Goal: Information Seeking & Learning: Learn about a topic

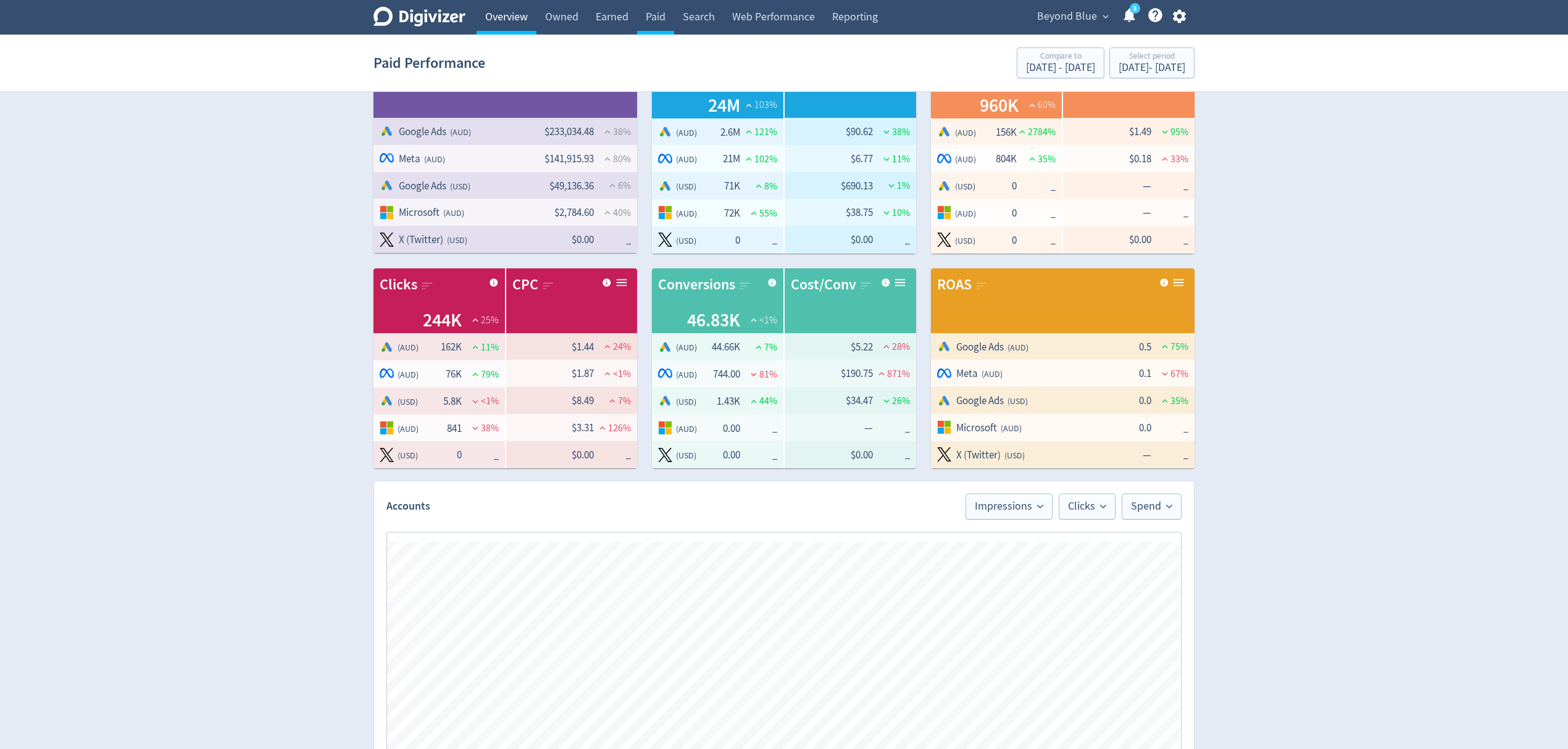
scroll to position [0, 1090]
click at [504, 18] on link "Overview" at bounding box center [507, 17] width 60 height 34
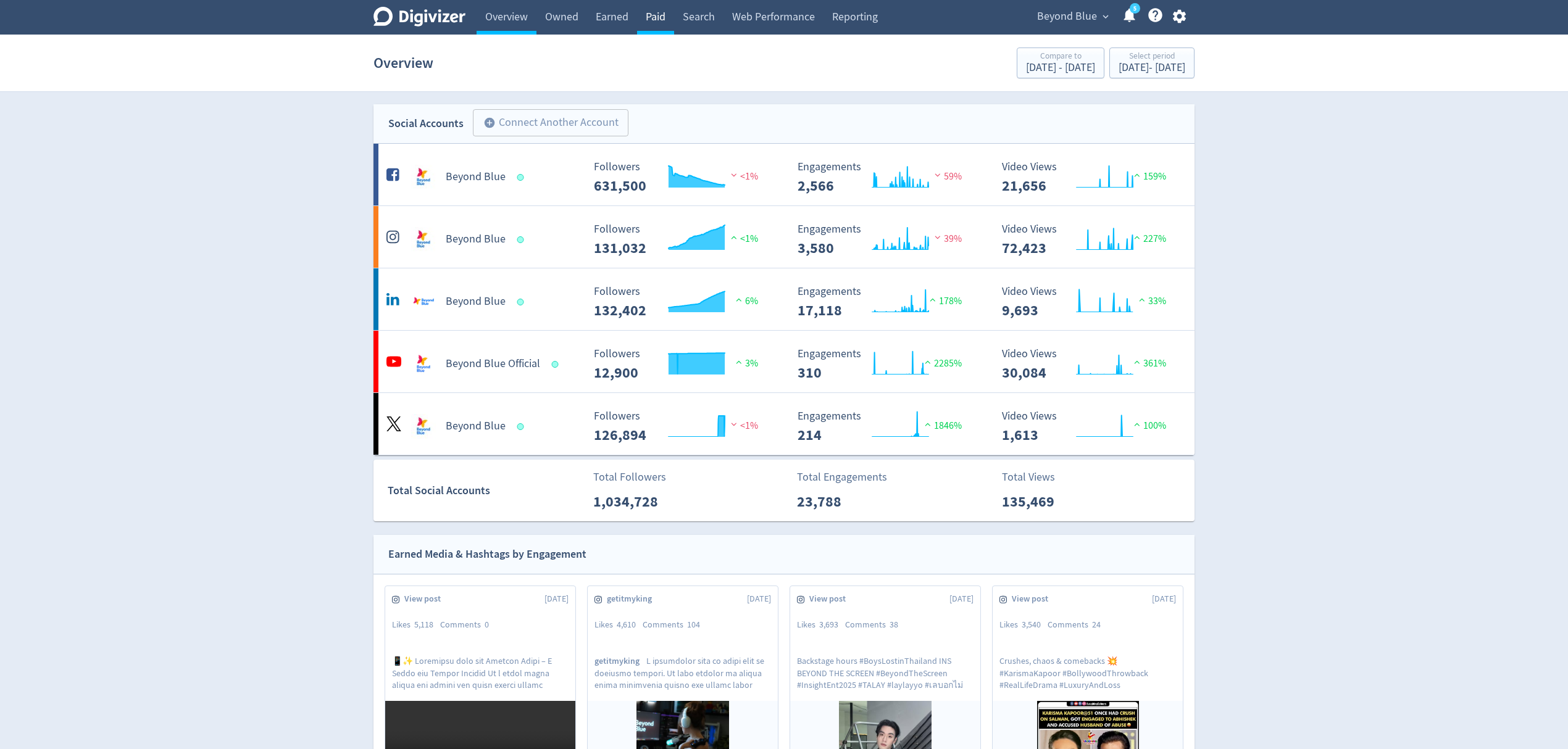
click at [660, 21] on link "Paid" at bounding box center [655, 17] width 37 height 34
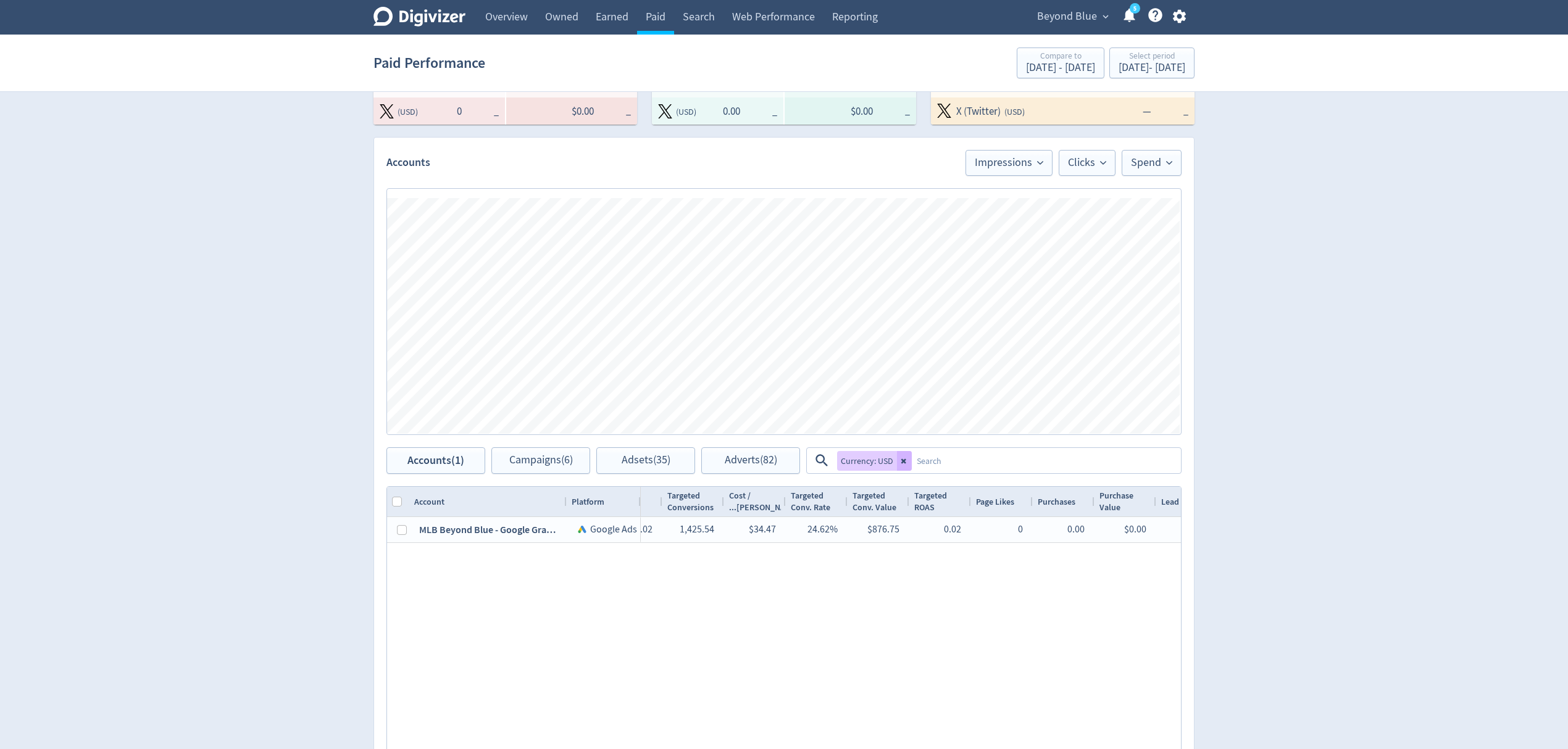
scroll to position [741, 0]
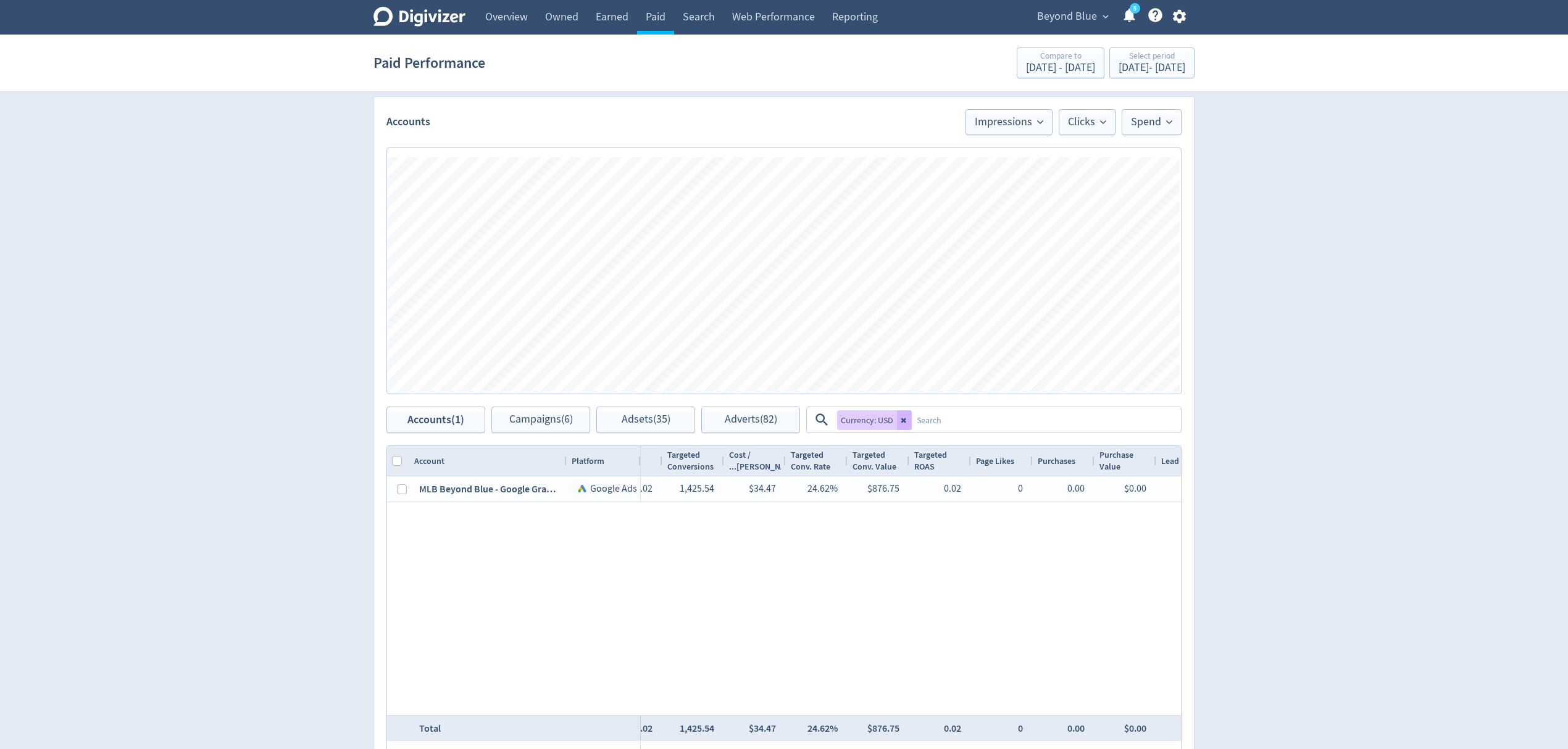
click at [1072, 18] on span "Beyond Blue" at bounding box center [1067, 16] width 60 height 19
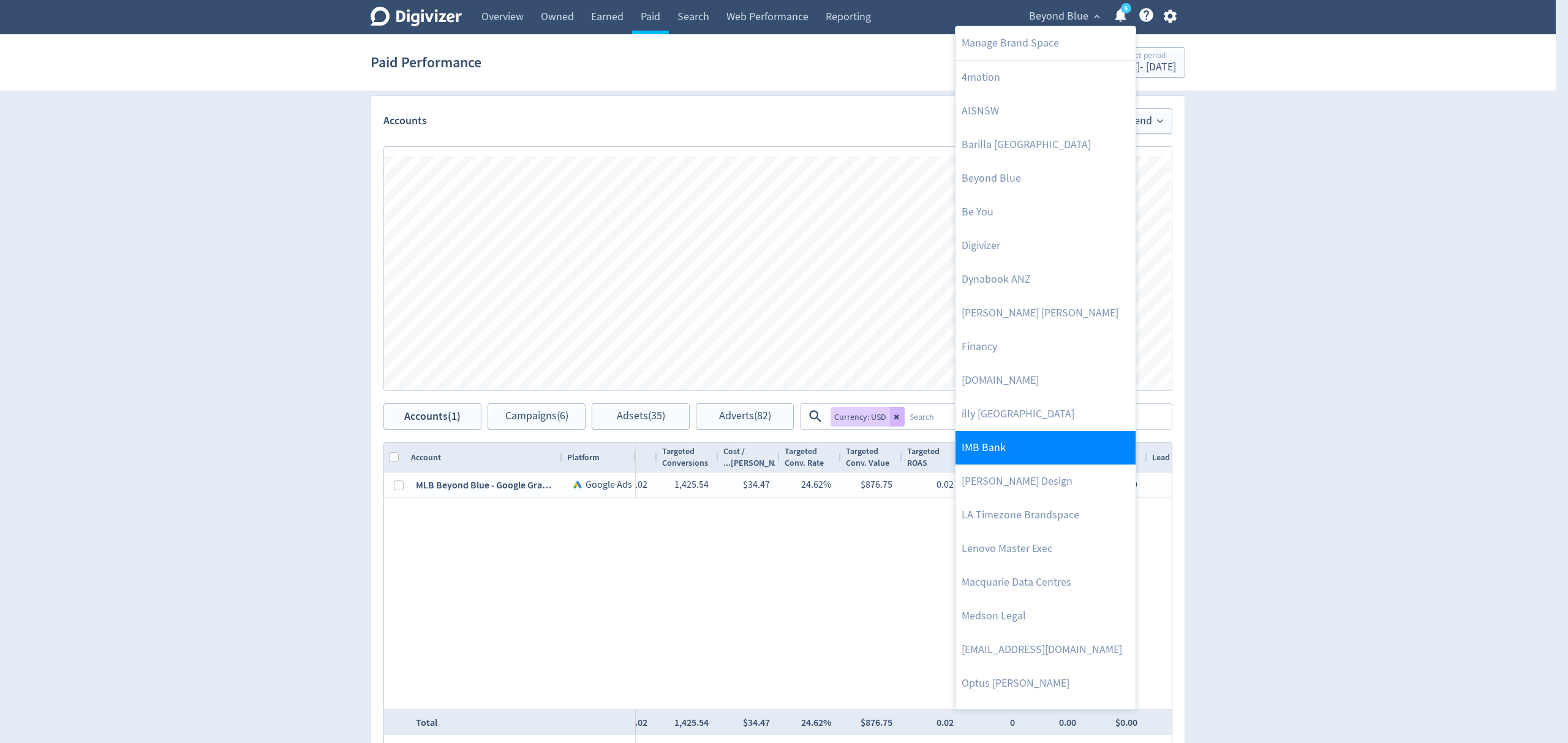
click at [1012, 443] on link "IMB Bank" at bounding box center [1046, 448] width 180 height 33
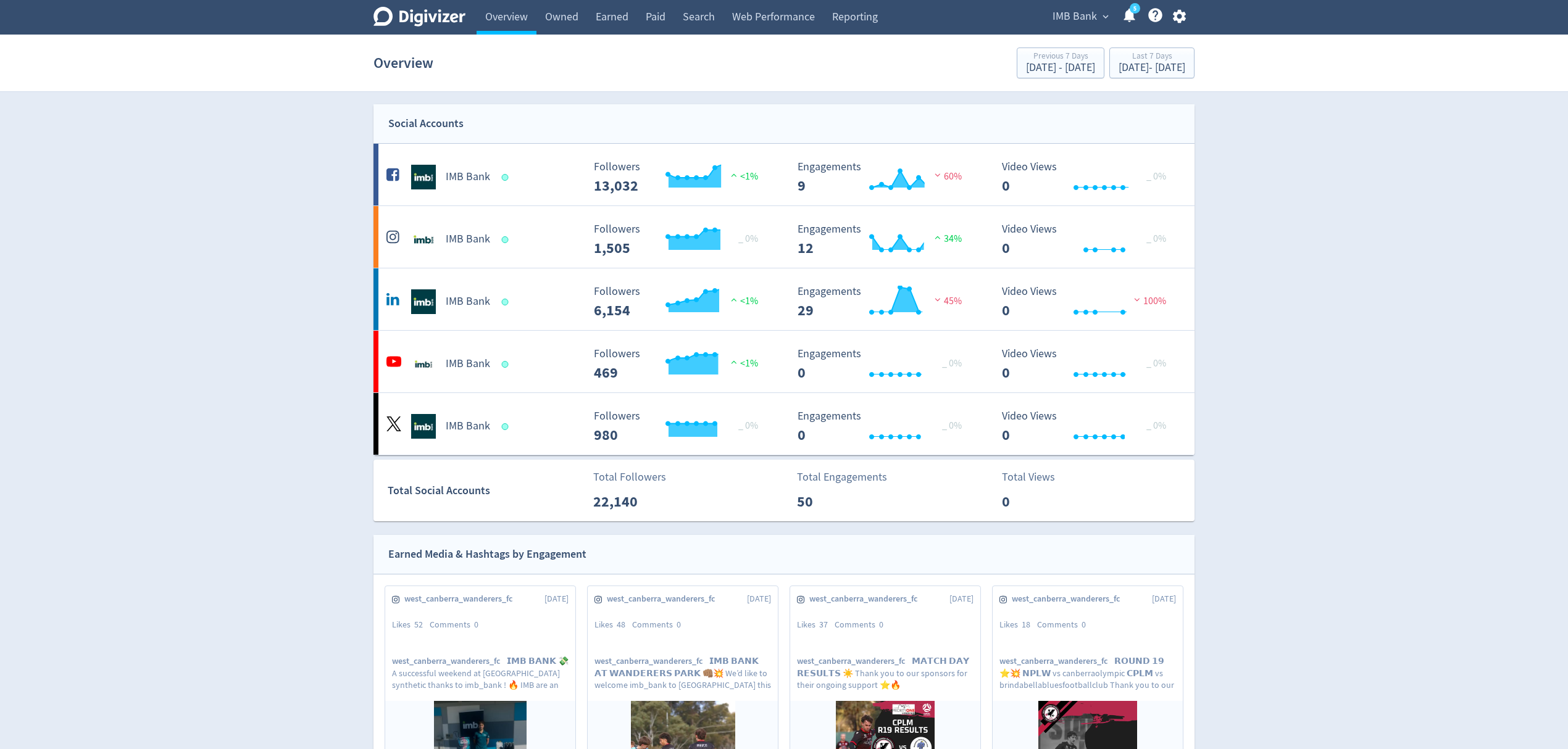
click at [1070, 6] on span "IMB Bank" at bounding box center [1075, 16] width 45 height 19
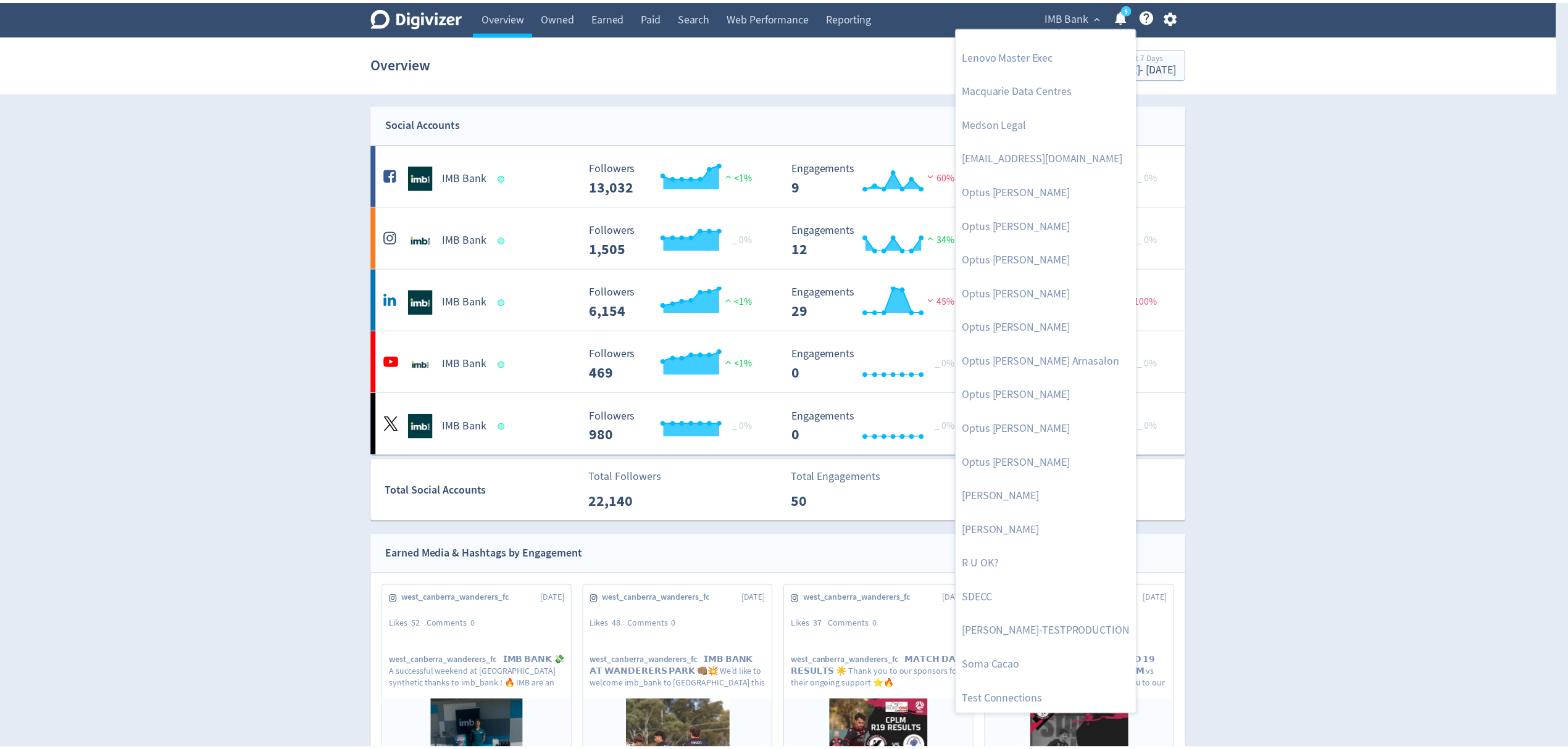
scroll to position [534, 0]
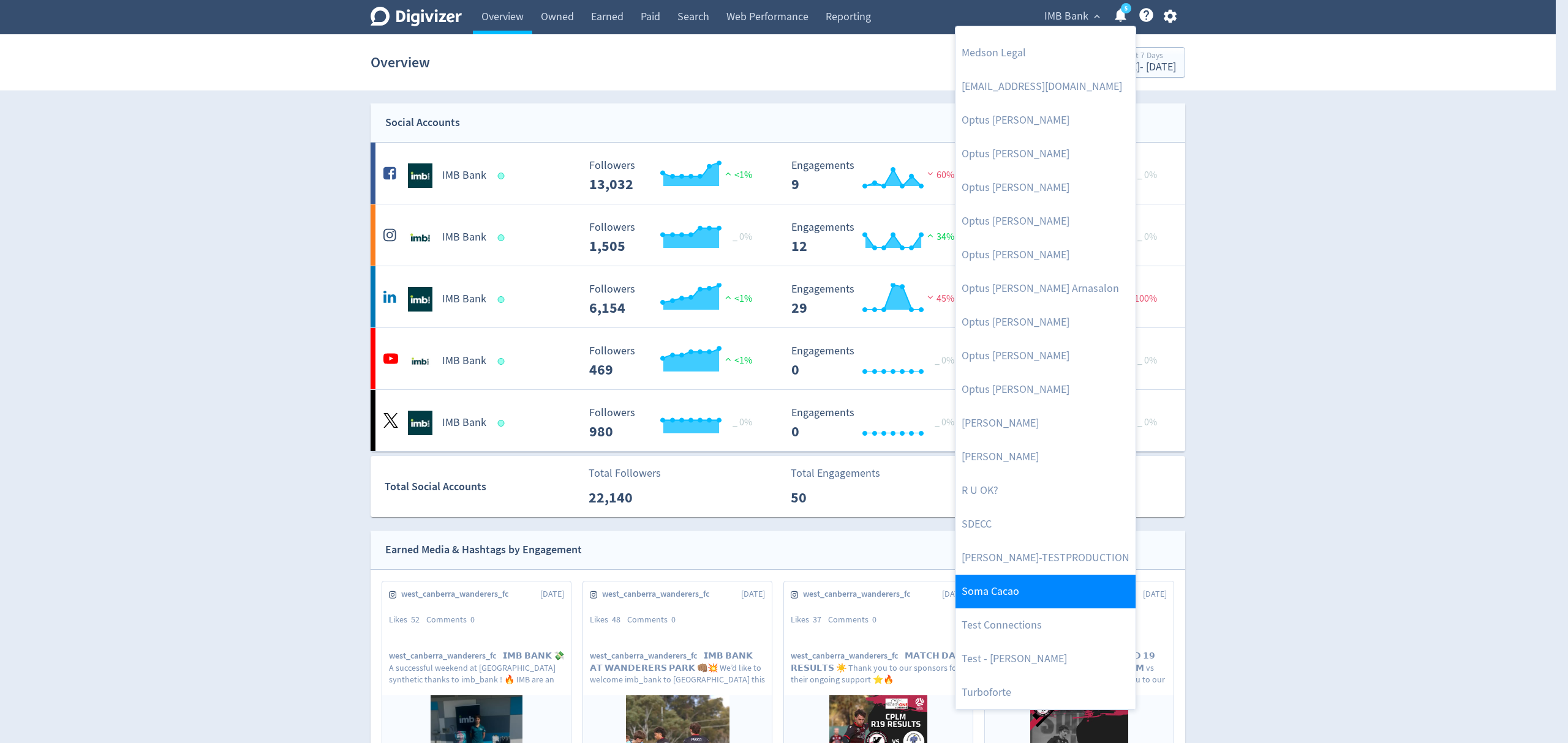
click at [1012, 594] on link "Soma Cacao" at bounding box center [1046, 592] width 180 height 33
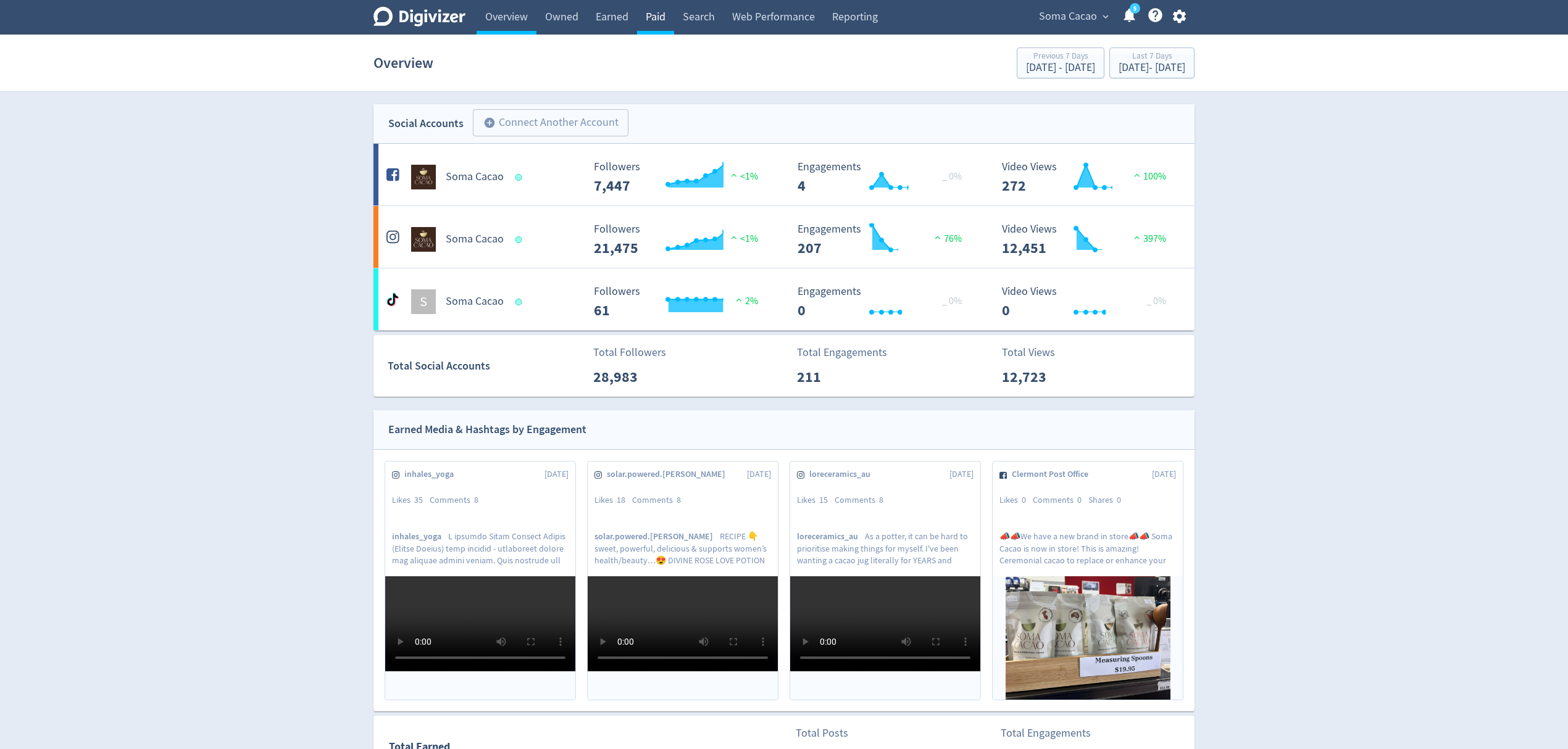
click at [656, 11] on link "Paid" at bounding box center [655, 17] width 37 height 34
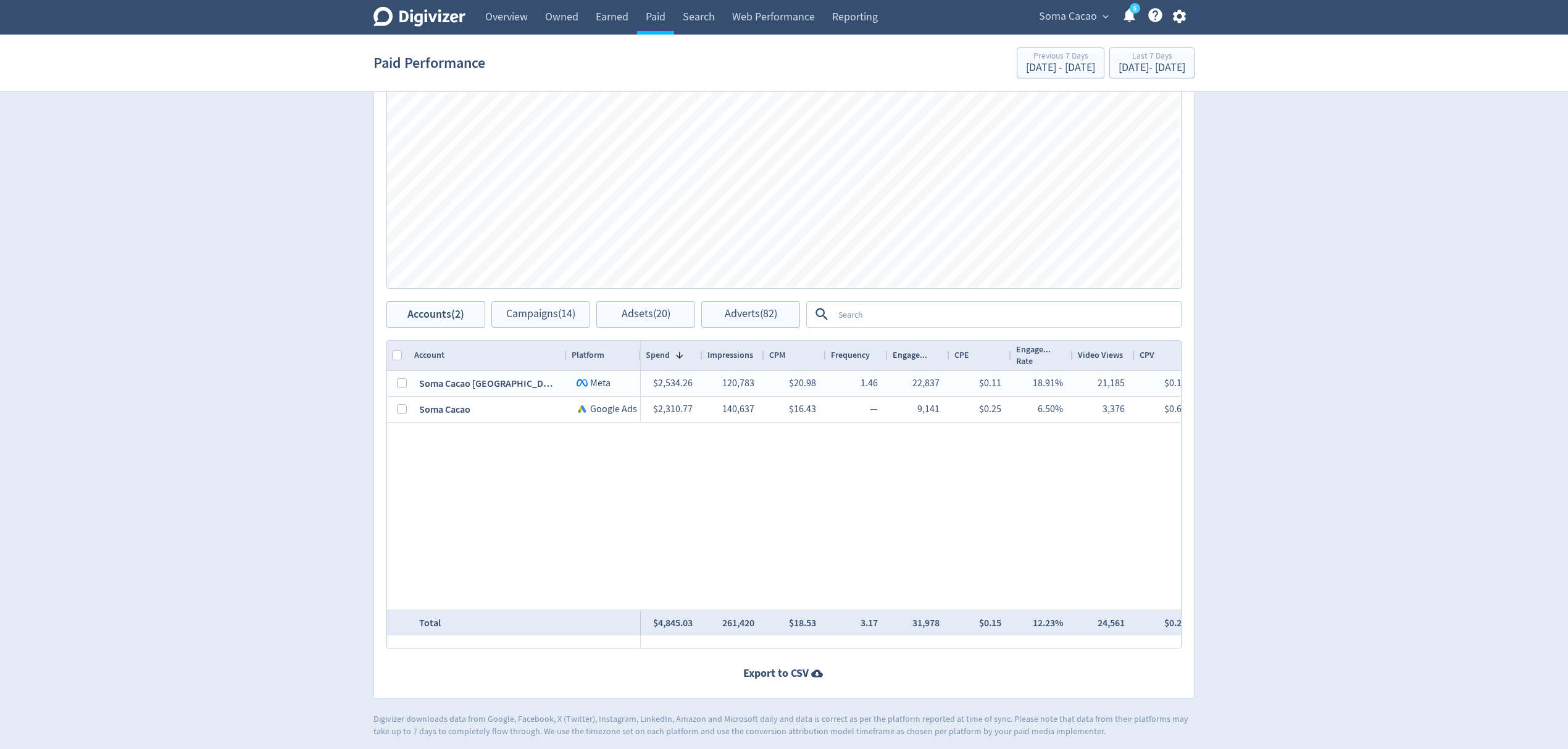
scroll to position [741, 0]
click at [1119, 73] on div "Aug 22, 2025 - Aug 28, 2025" at bounding box center [1152, 67] width 67 height 11
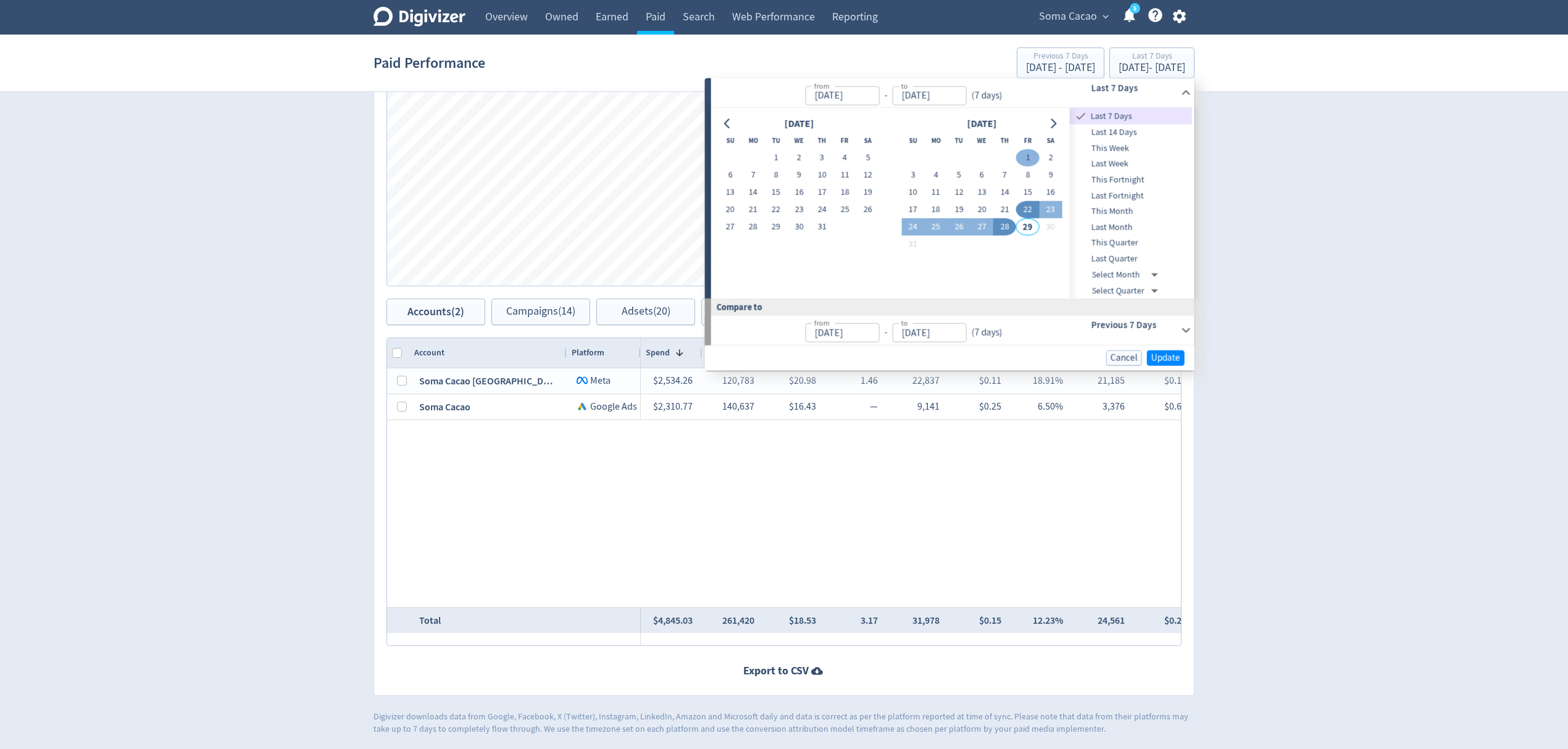
click at [1022, 153] on button "1" at bounding box center [1028, 158] width 23 height 18
type input "[DATE]"
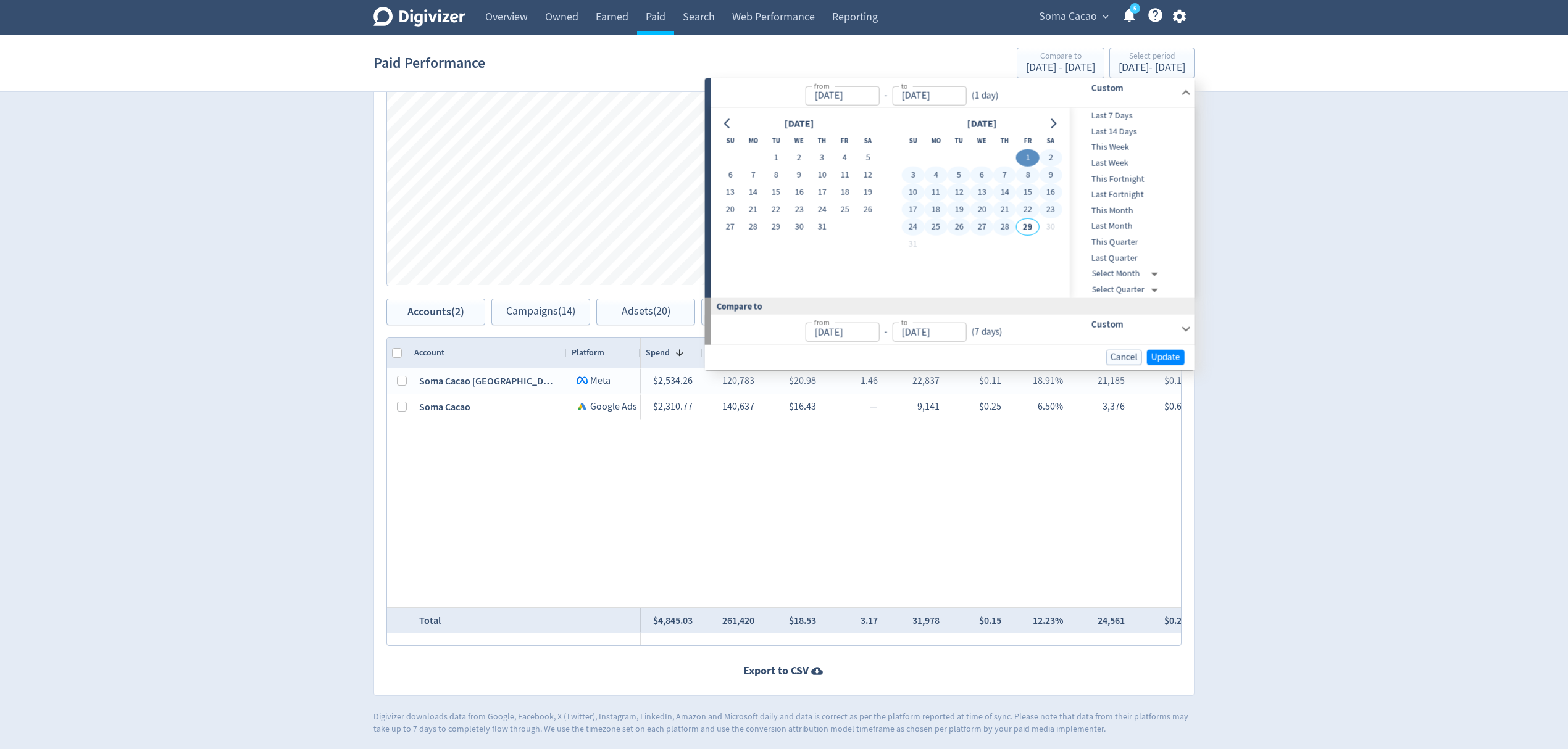
click at [1002, 228] on button "28" at bounding box center [1004, 227] width 23 height 18
type input "[DATE]"
click at [1167, 356] on span "Update" at bounding box center [1166, 357] width 29 height 9
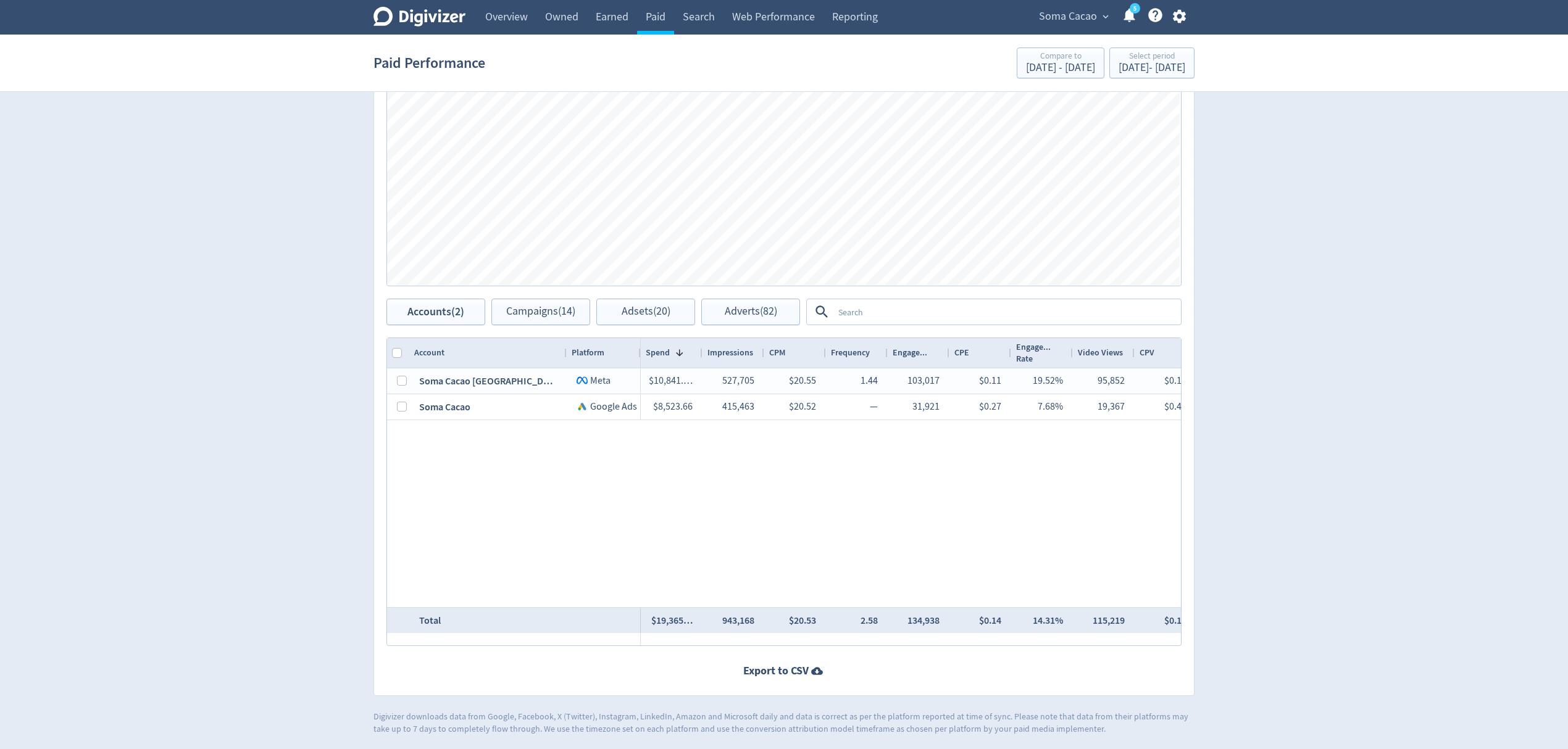
scroll to position [742, 0]
click at [760, 313] on span "Adverts (82)" at bounding box center [751, 311] width 53 height 12
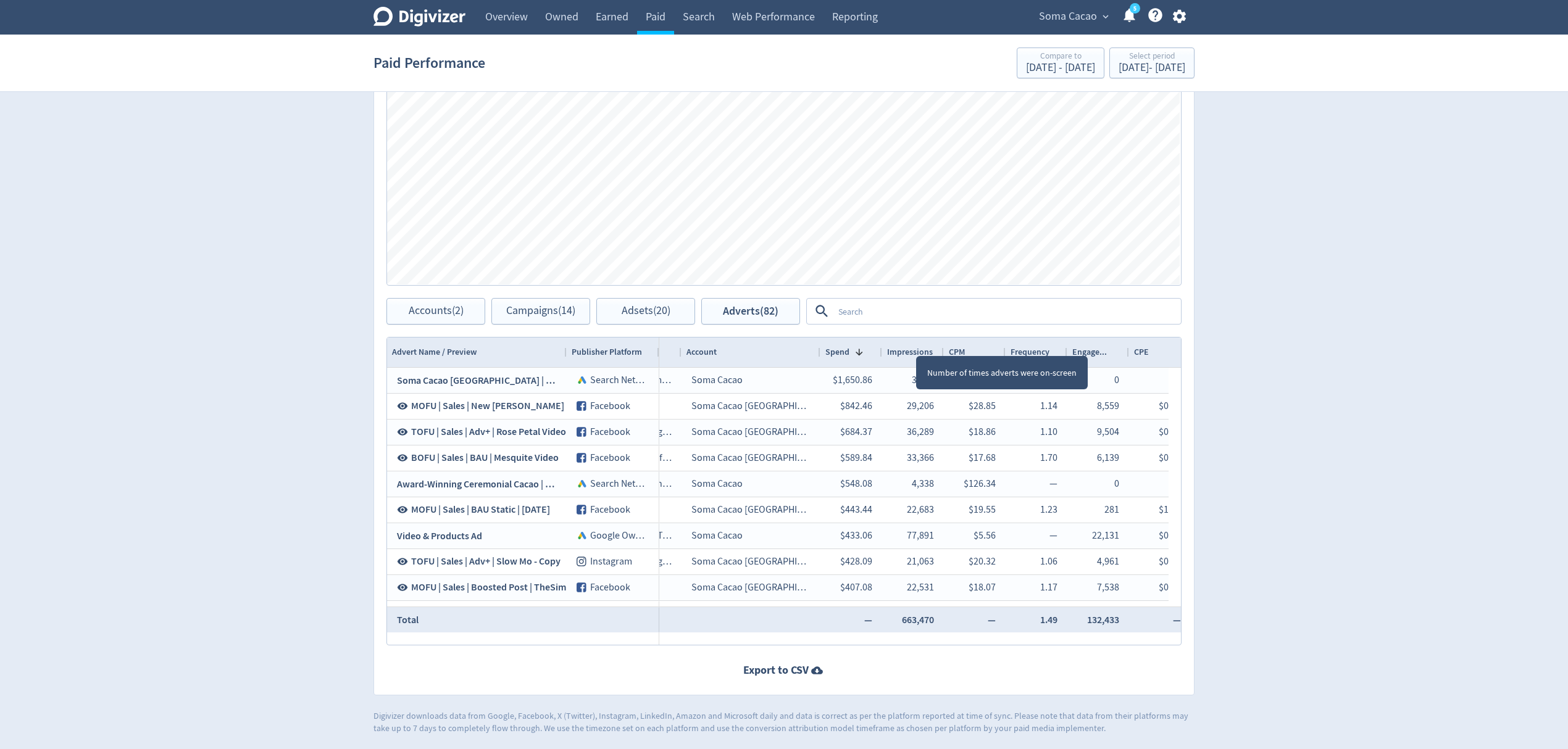
click at [909, 351] on span "Impressions" at bounding box center [910, 352] width 45 height 12
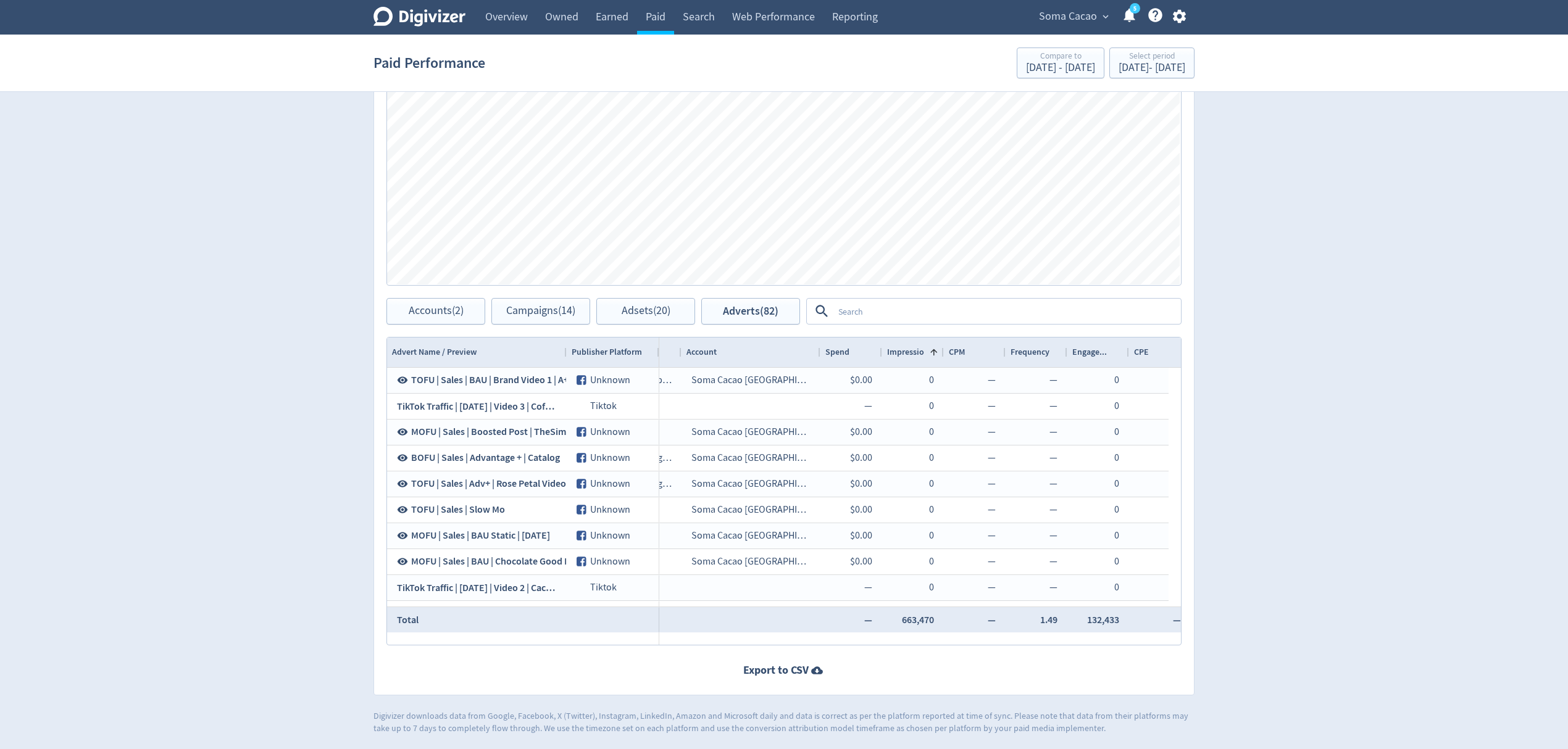
click at [909, 351] on span "Impressions" at bounding box center [910, 352] width 45 height 12
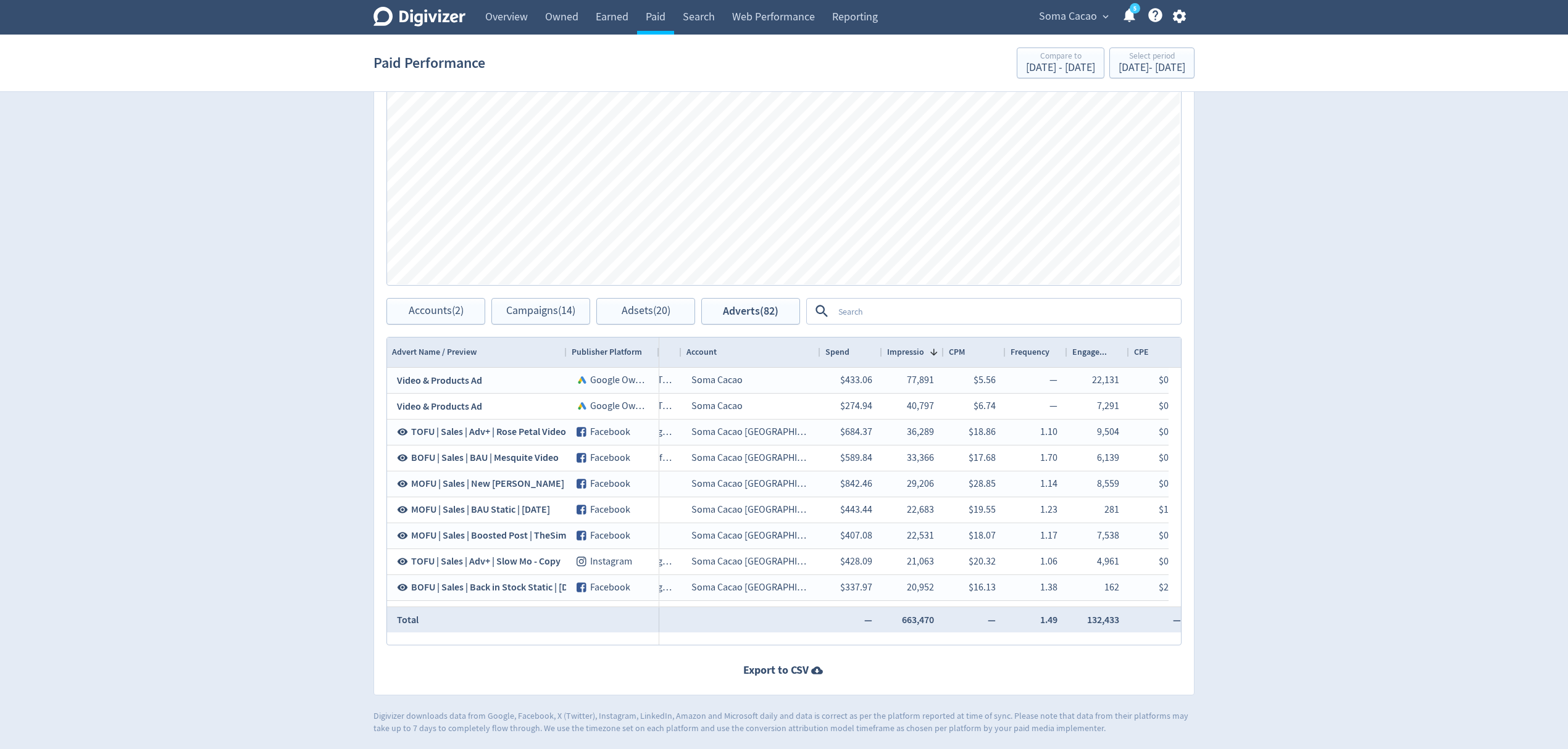
click at [867, 313] on textarea at bounding box center [1007, 311] width 346 height 23
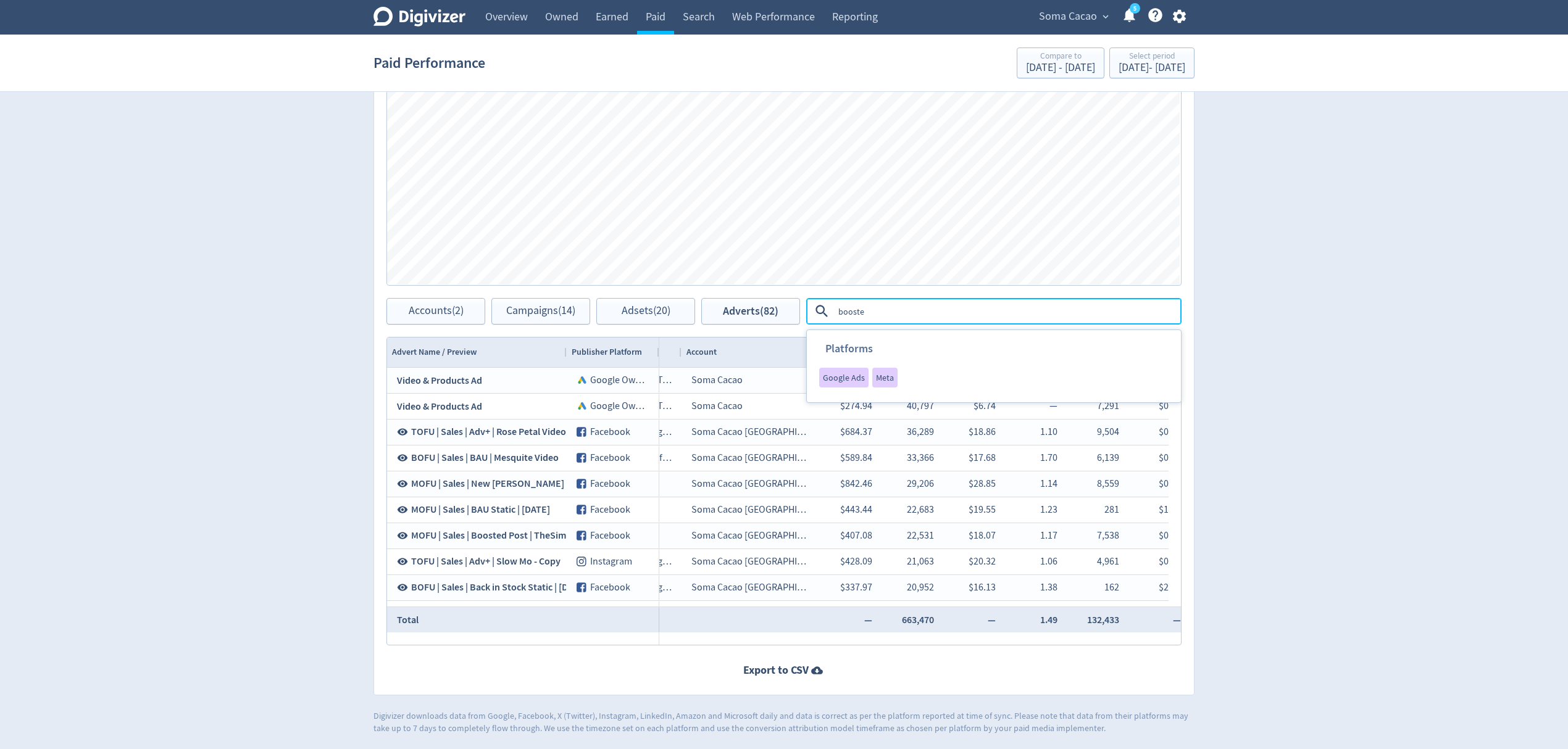
type textarea "boosted"
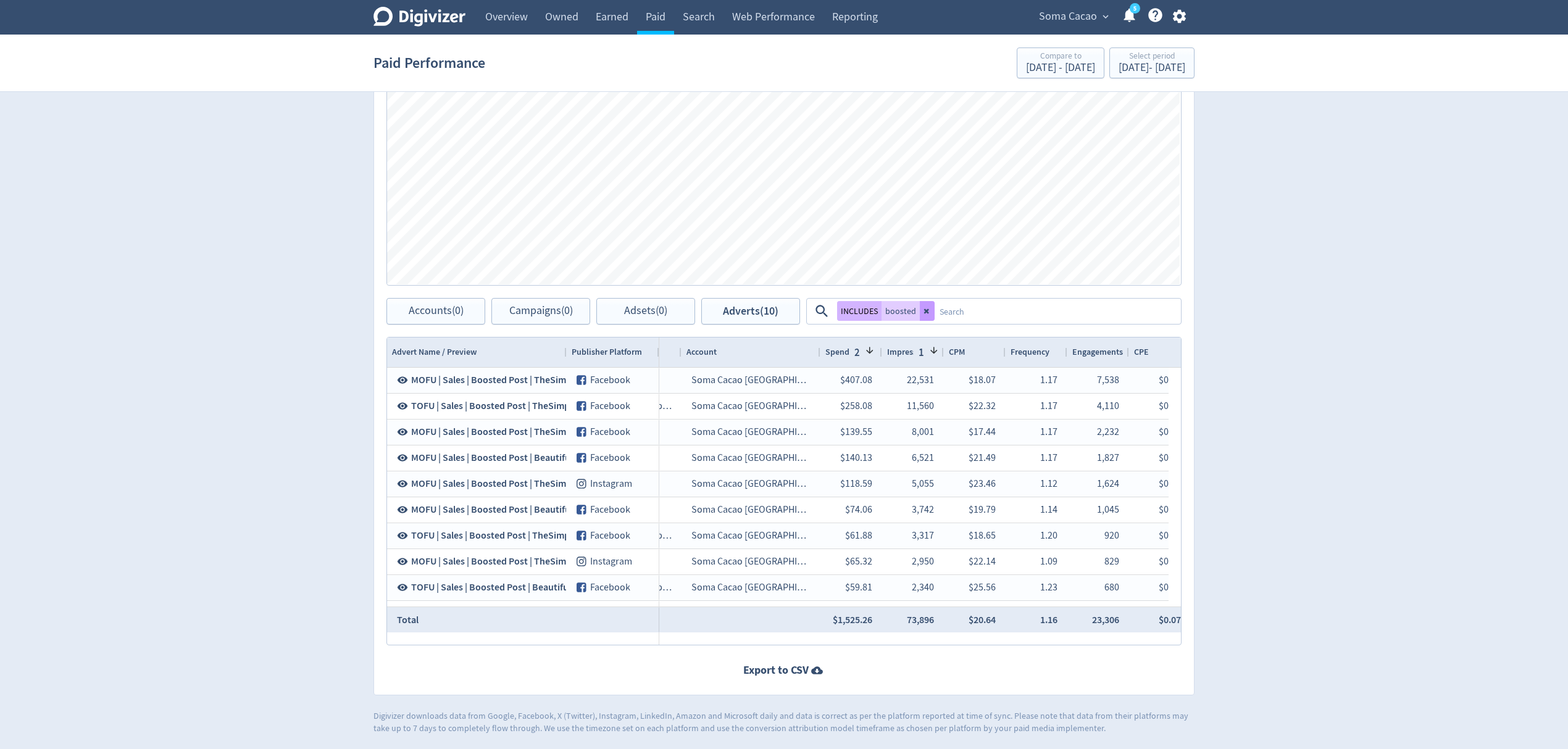
click at [924, 312] on icon at bounding box center [927, 312] width 5 height 5
click at [435, 307] on span "Accounts (2)" at bounding box center [436, 311] width 55 height 12
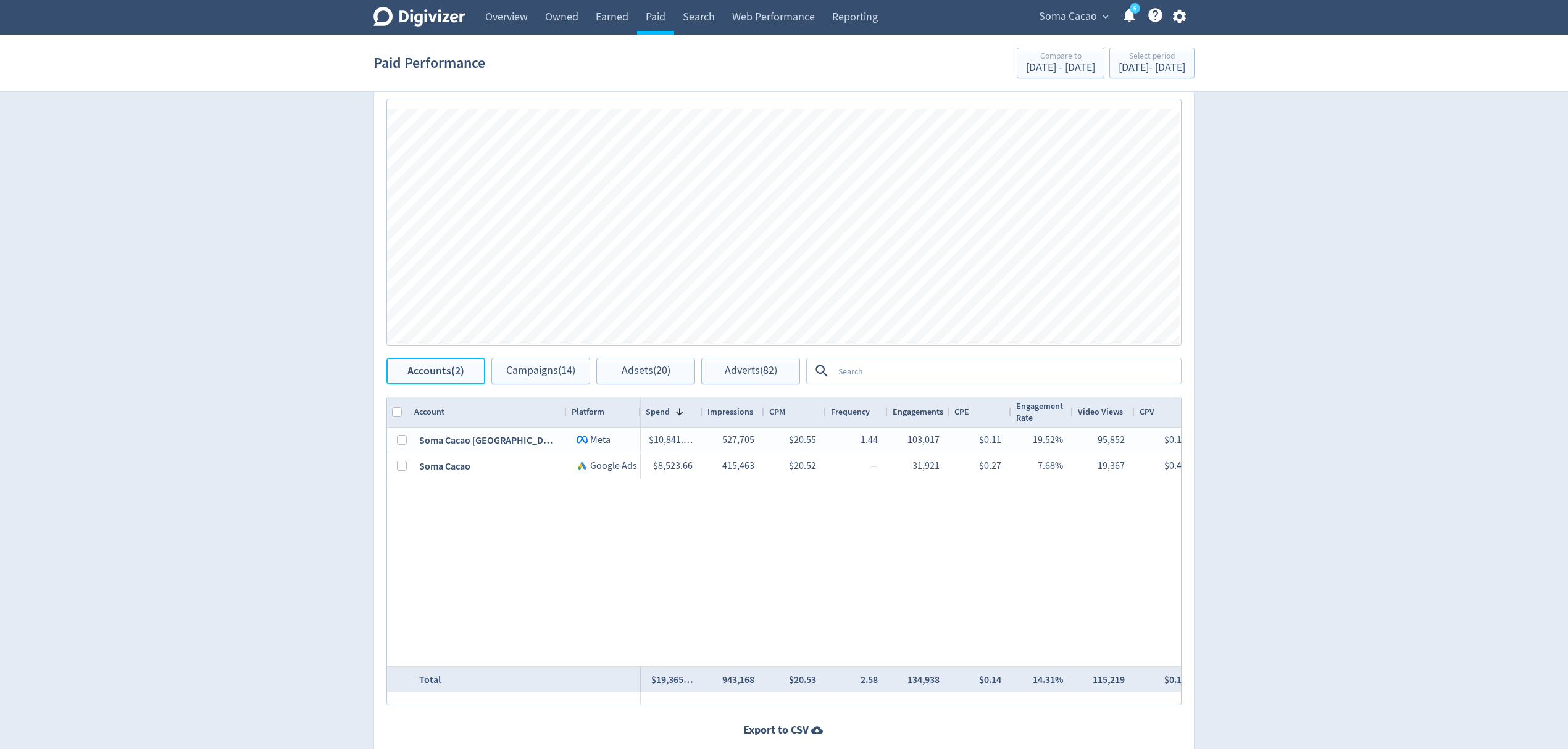
scroll to position [660, 0]
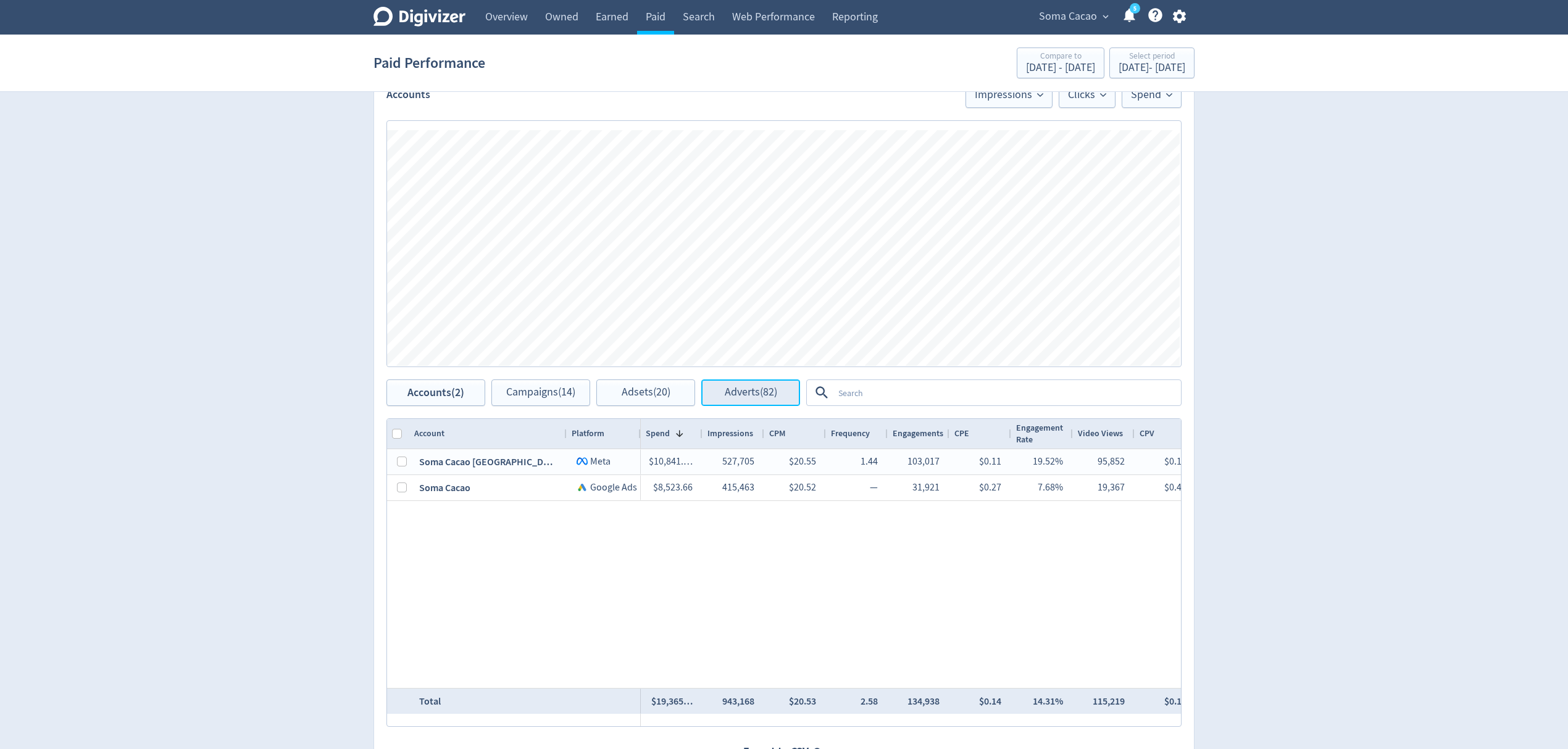
click at [756, 398] on span "Adverts (82)" at bounding box center [751, 393] width 53 height 12
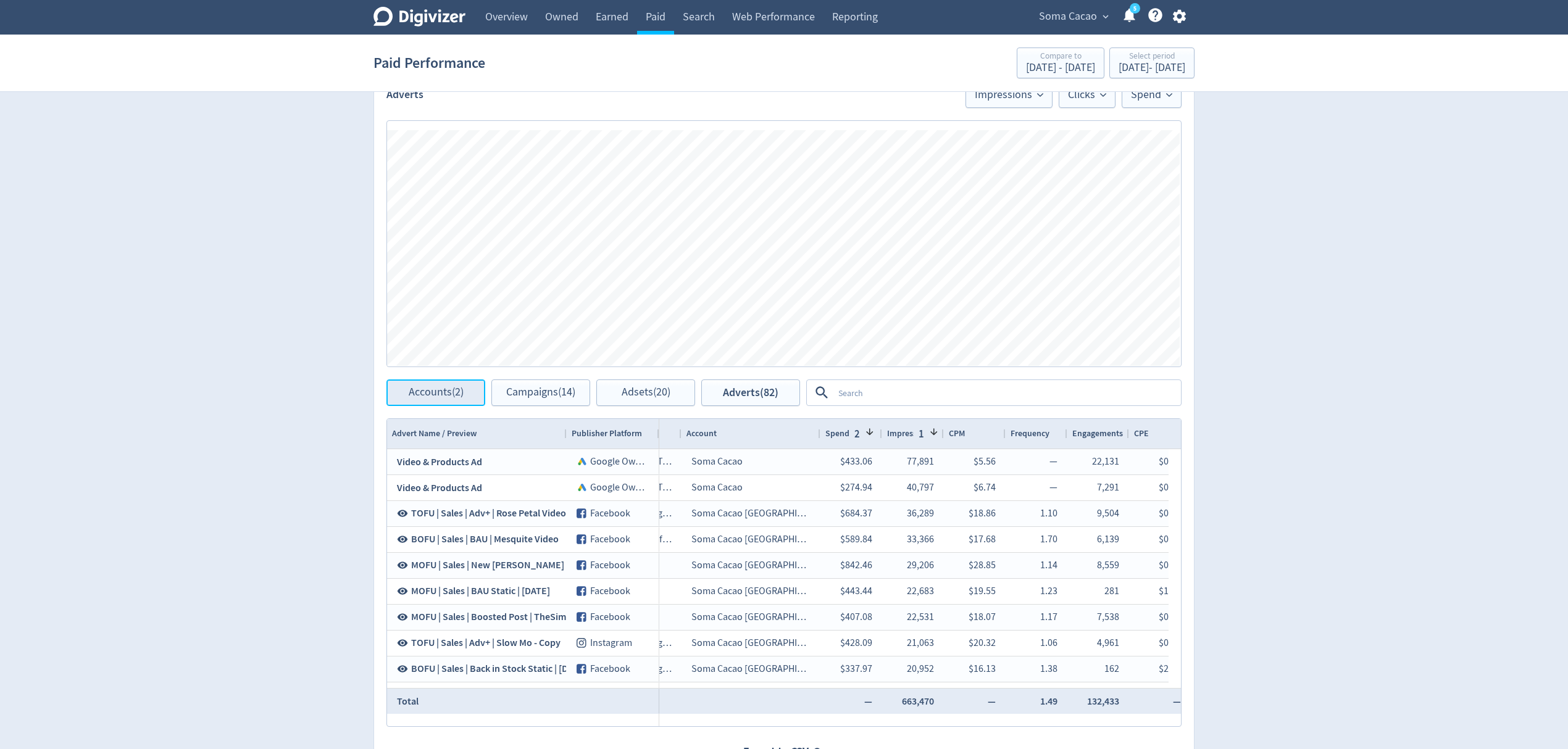
click at [437, 399] on span "Accounts (2)" at bounding box center [436, 393] width 55 height 12
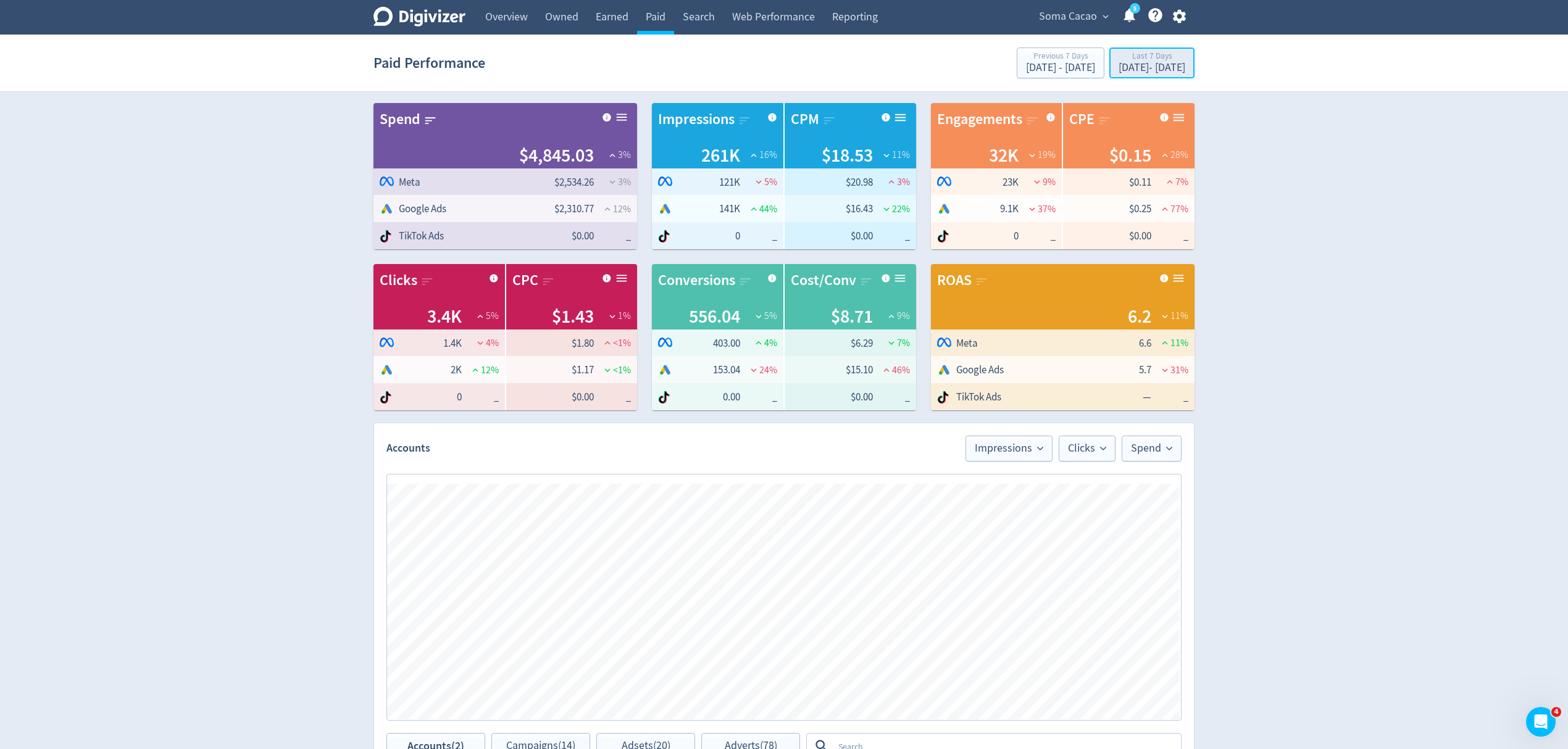
click at [1109, 78] on button "Last 7 Days [DATE] - [DATE]" at bounding box center [1152, 63] width 85 height 31
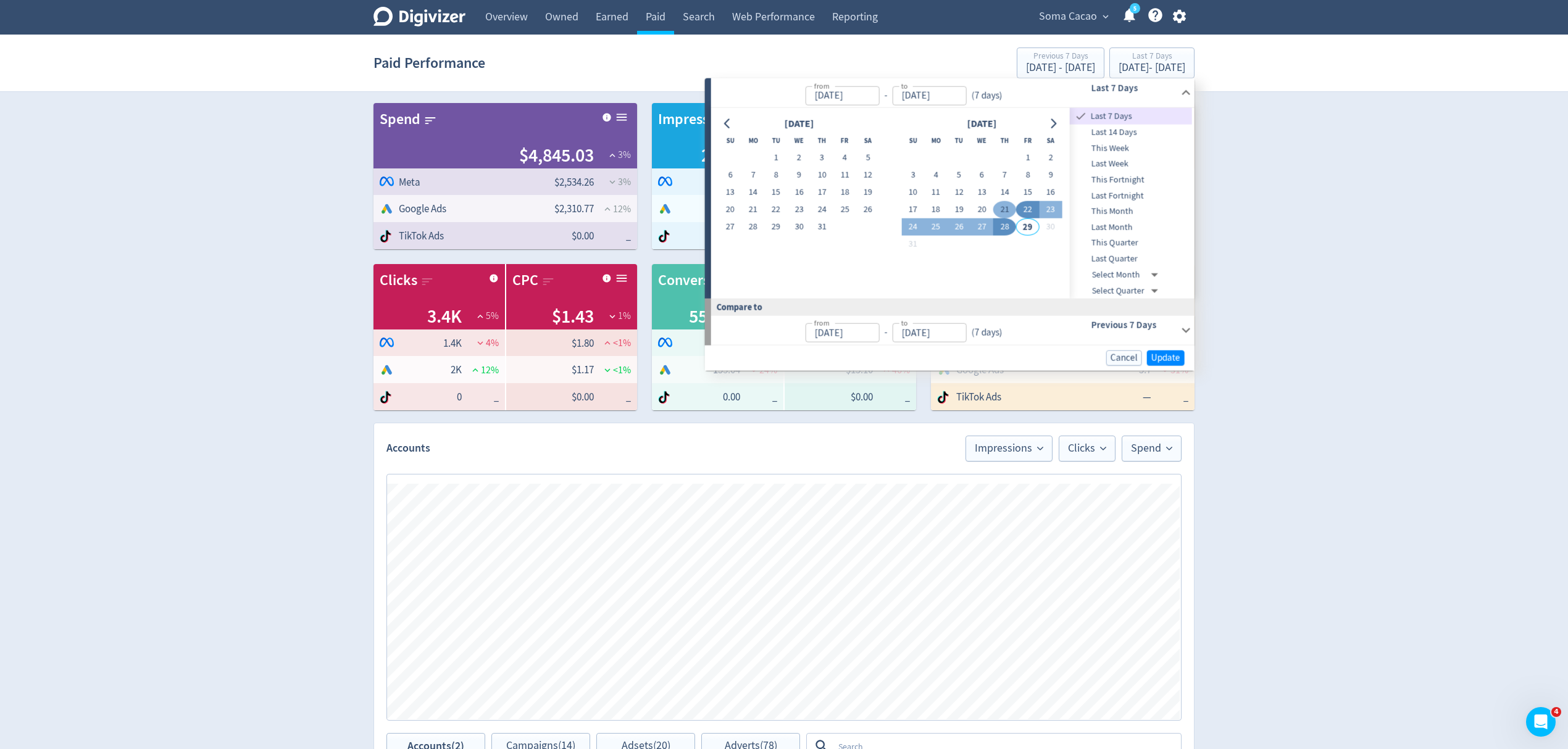
click at [1033, 157] on button "1" at bounding box center [1028, 158] width 23 height 18
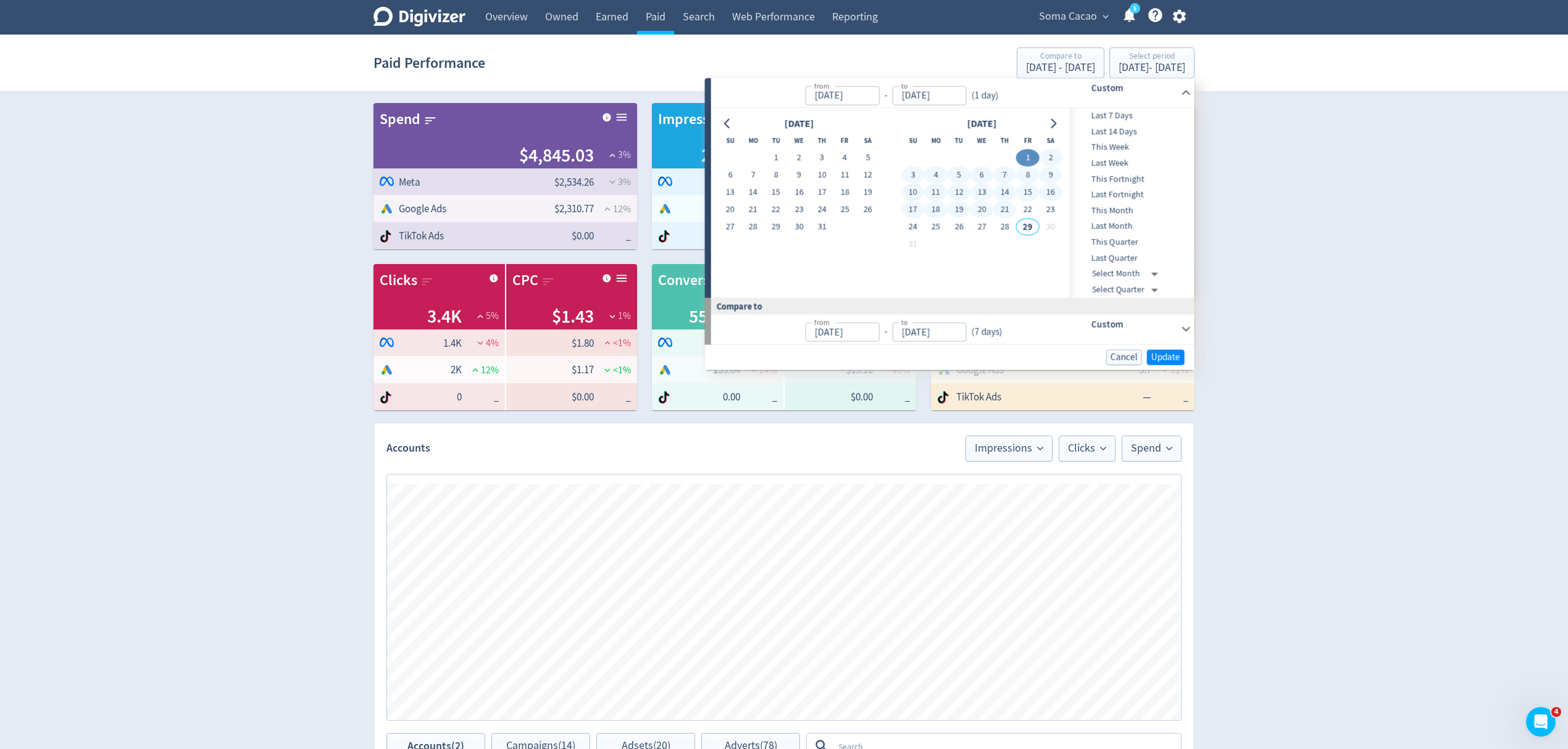
type input "[DATE]"
click at [998, 224] on button "28" at bounding box center [1004, 227] width 23 height 18
type input "[DATE]"
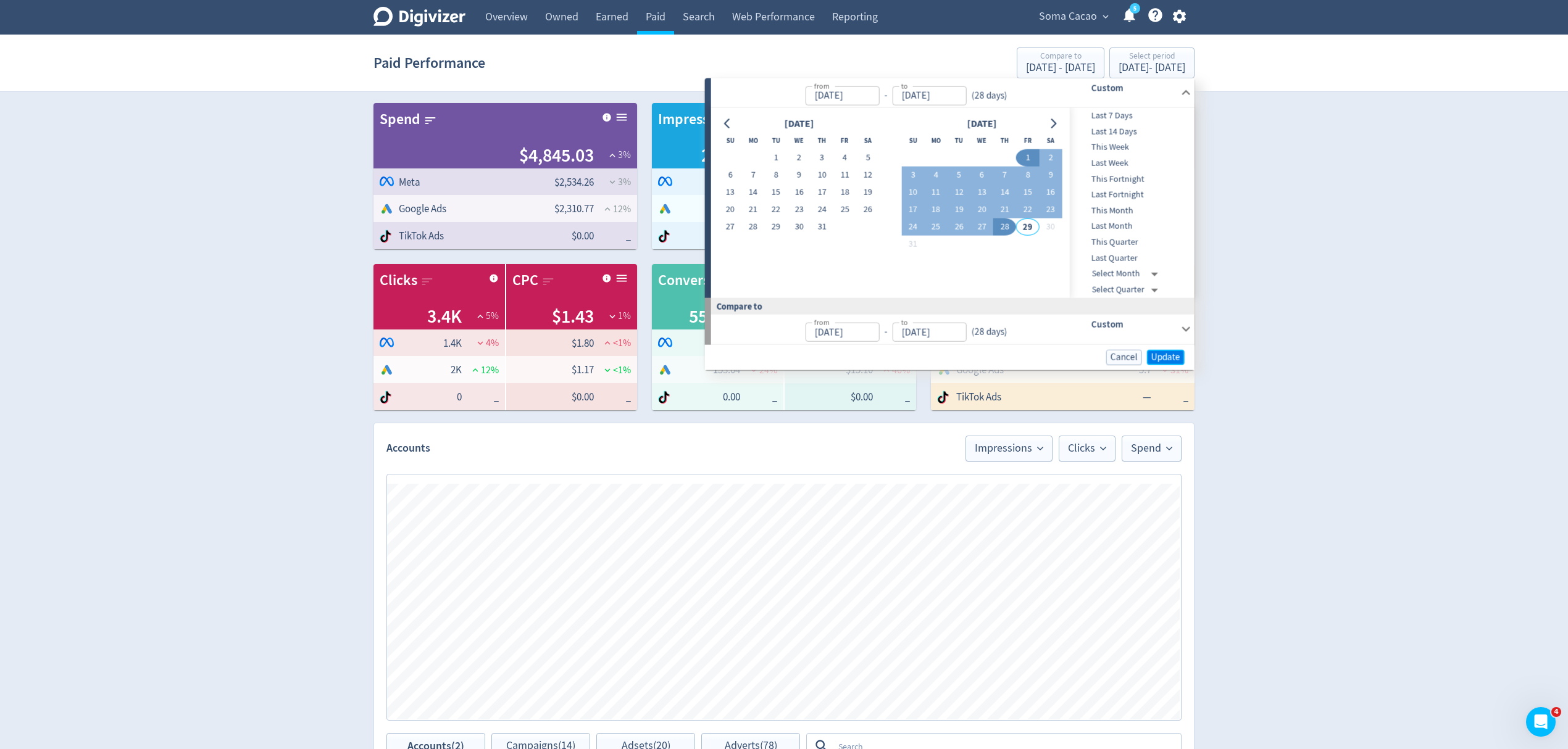
click at [1159, 353] on span "Update" at bounding box center [1166, 357] width 29 height 9
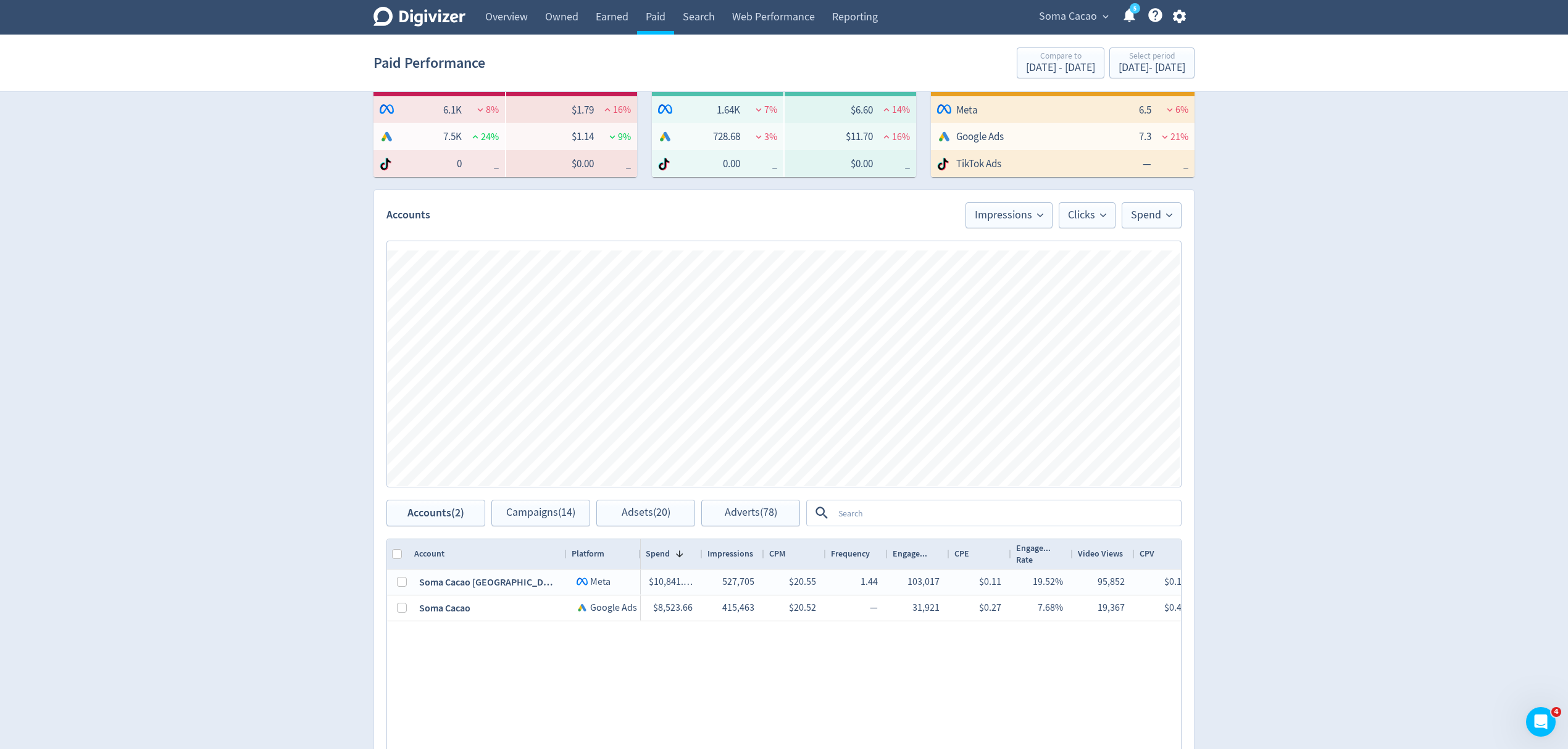
scroll to position [329, 0]
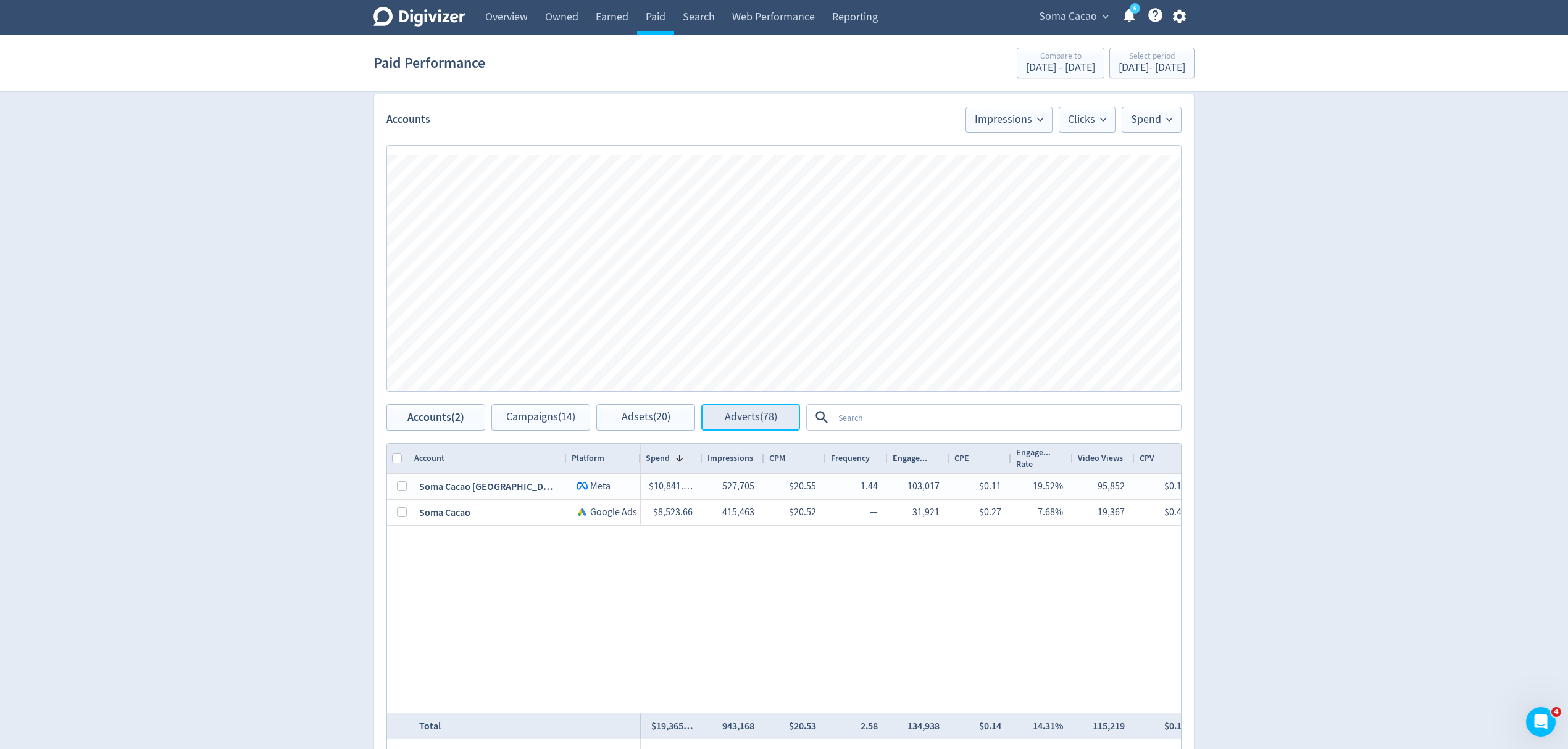
click at [752, 415] on span "Adverts (78)" at bounding box center [751, 418] width 53 height 12
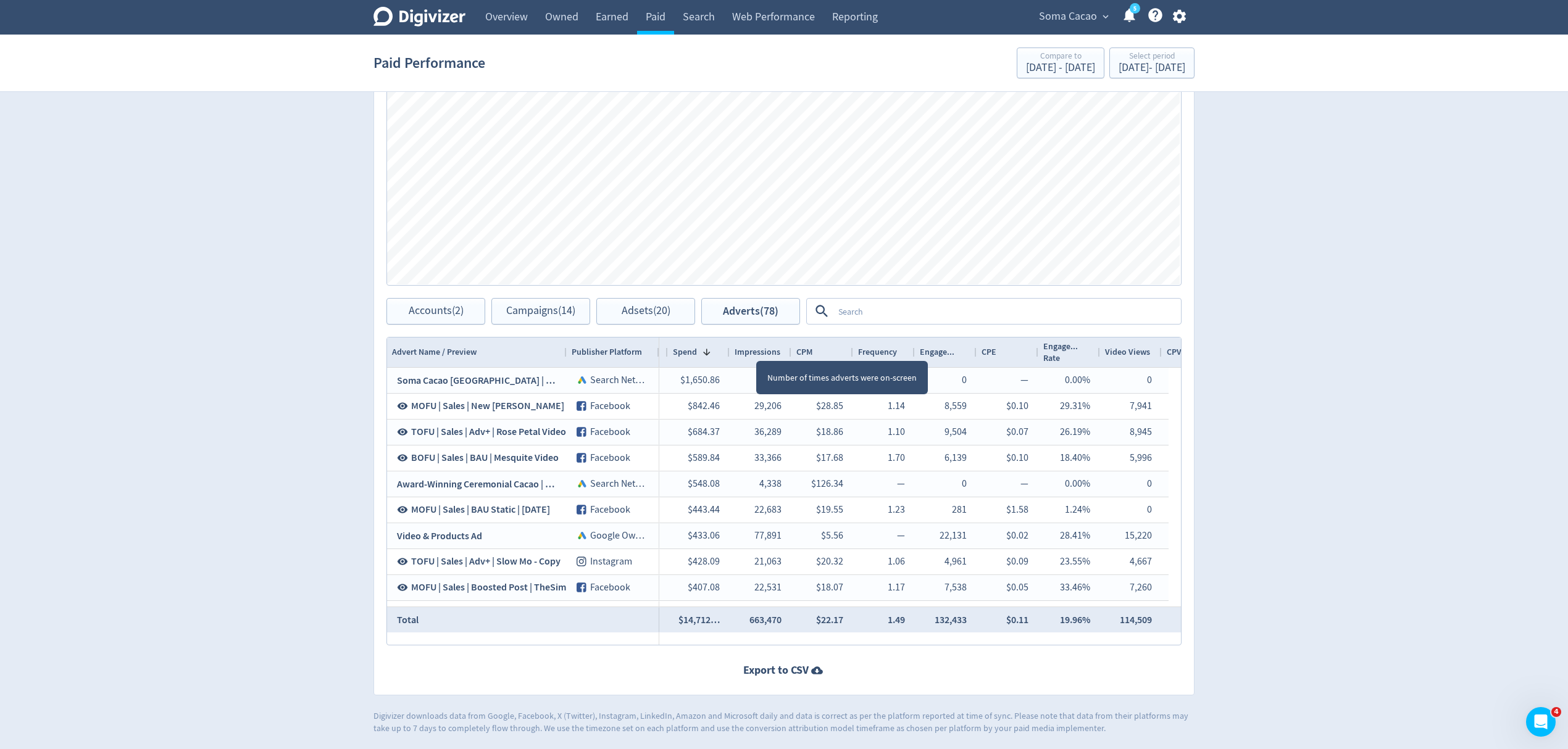
click at [757, 351] on span "Impressions" at bounding box center [758, 352] width 45 height 12
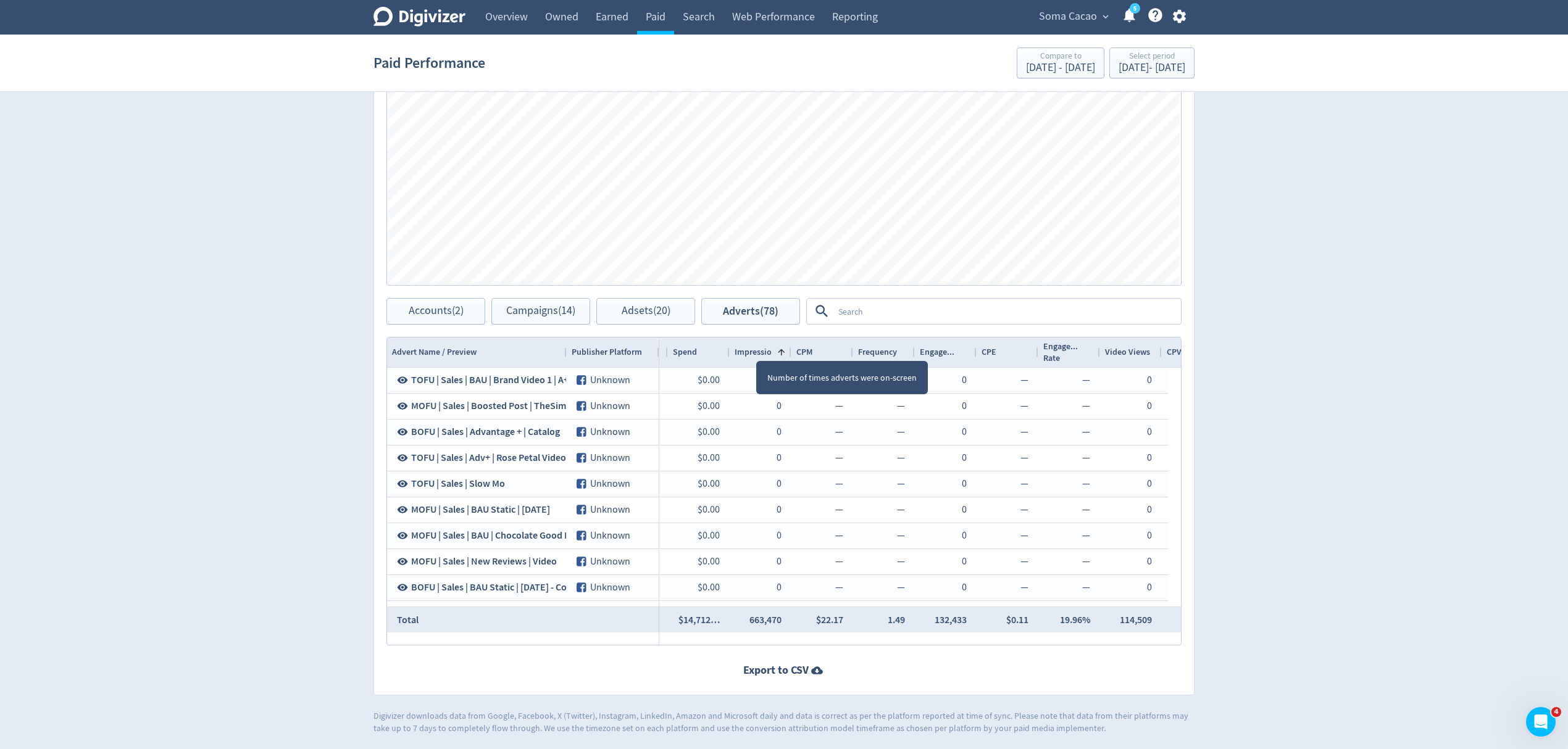
click at [757, 351] on span "Impressions" at bounding box center [758, 352] width 45 height 12
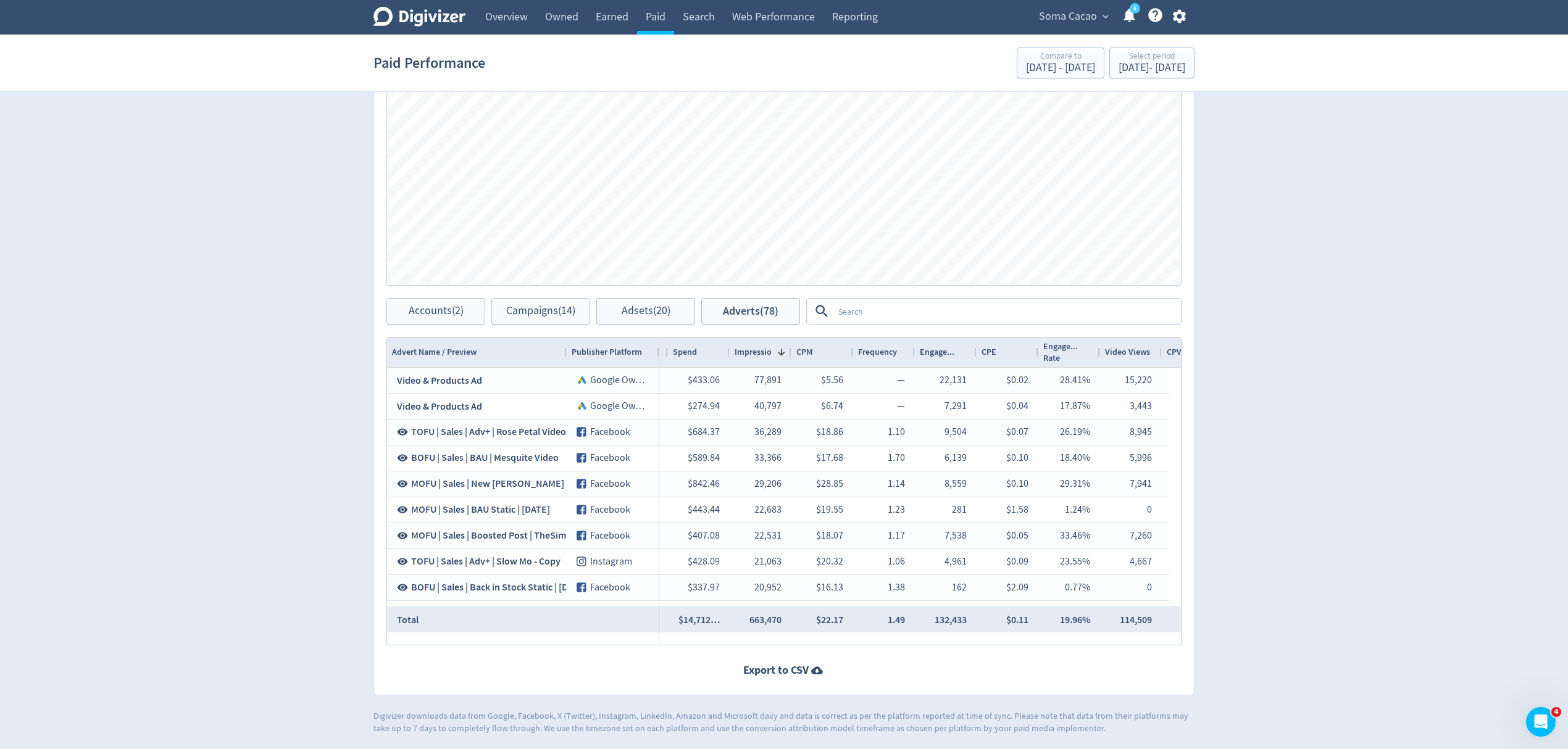
click at [904, 310] on textarea at bounding box center [1007, 311] width 346 height 23
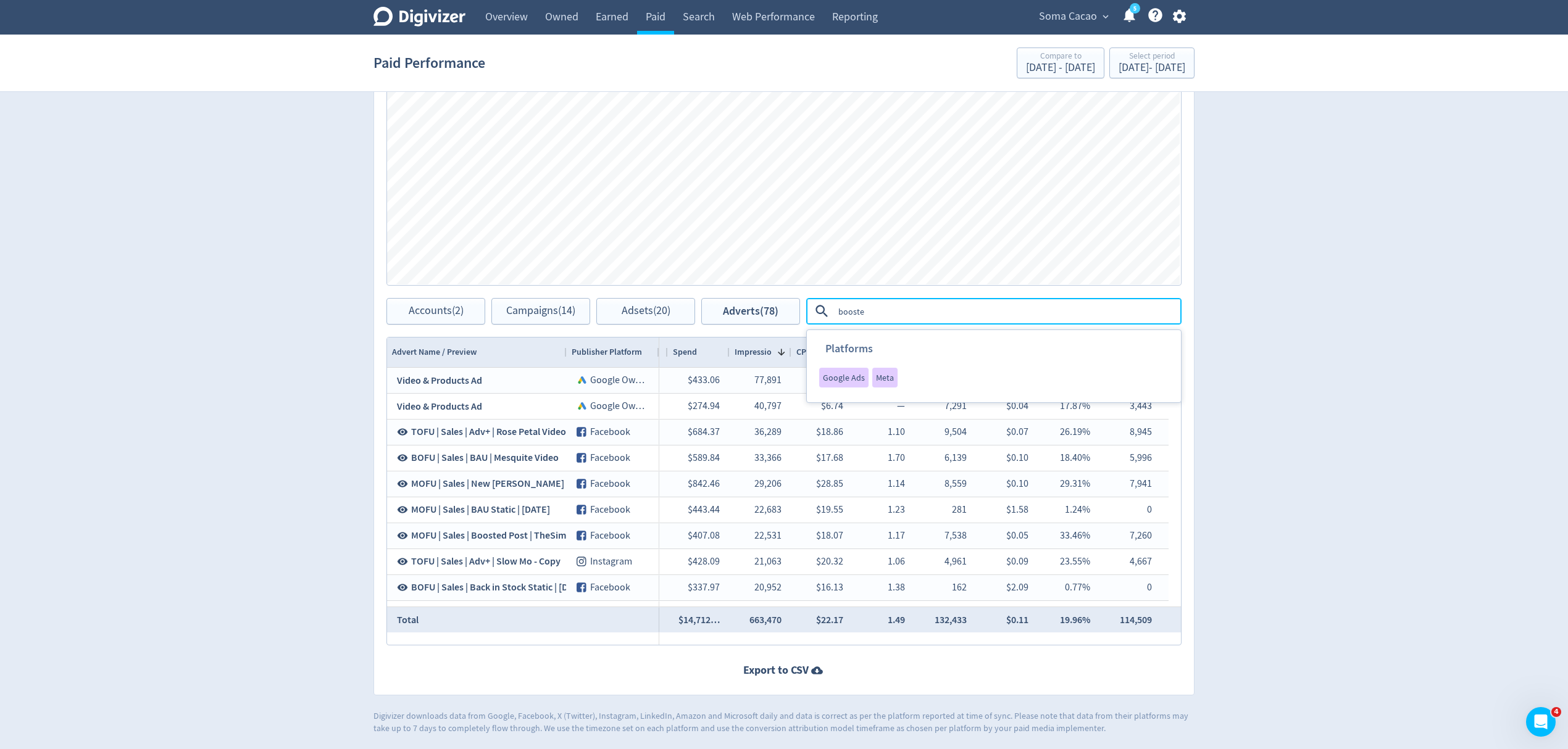
type textarea "boosted"
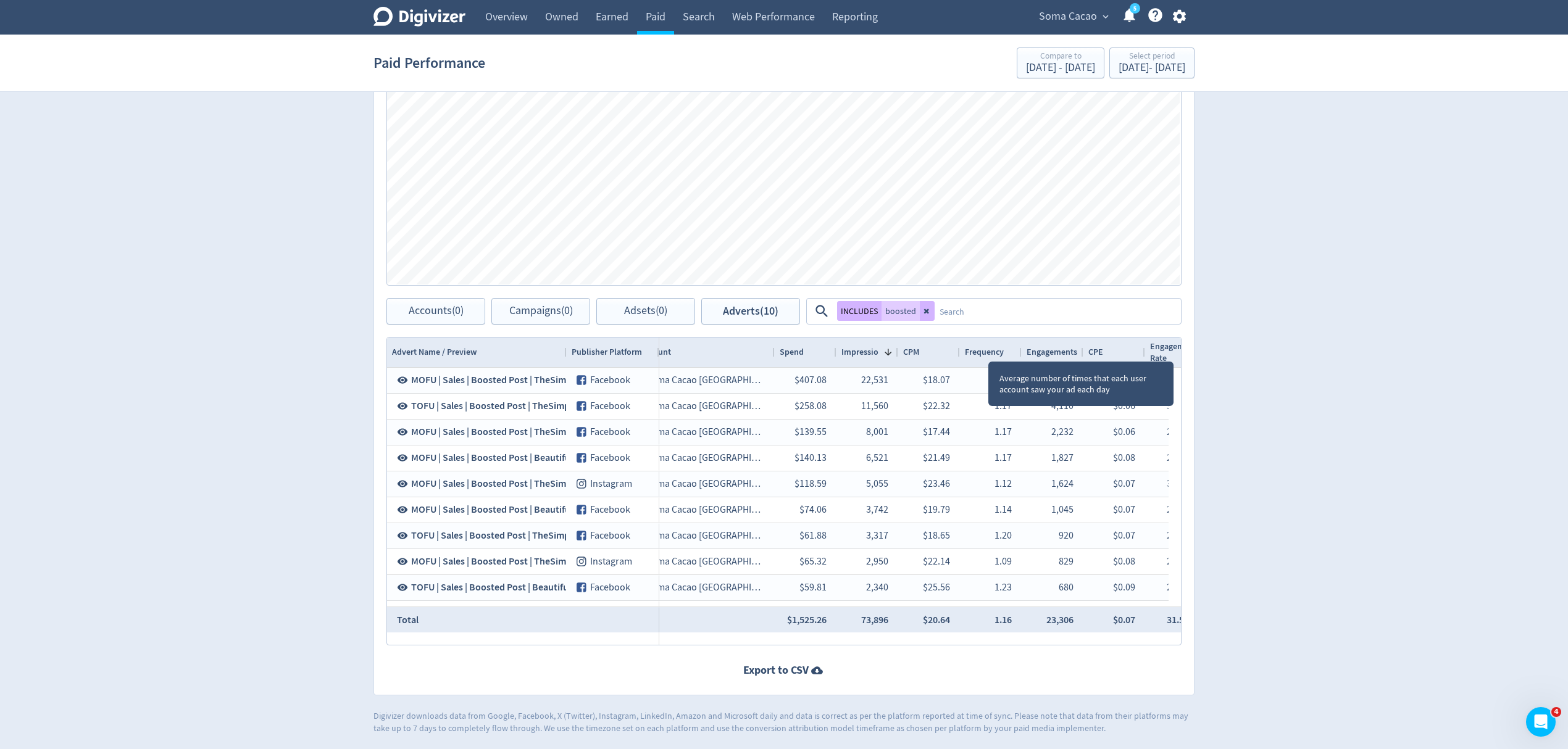
click at [989, 351] on span "Frequency" at bounding box center [985, 352] width 39 height 12
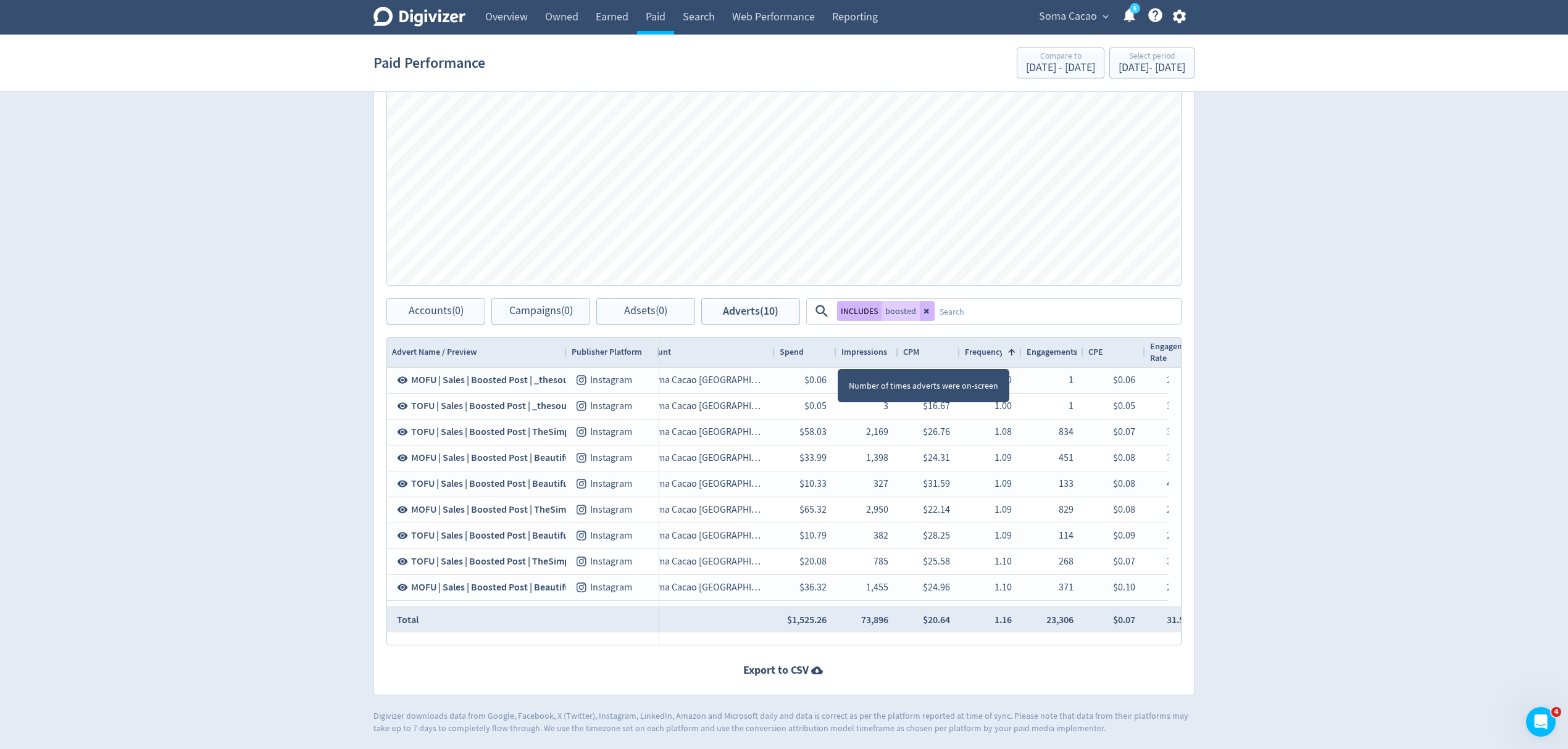
click at [856, 354] on span "Impressions" at bounding box center [864, 352] width 45 height 12
click at [857, 354] on span "Impressions" at bounding box center [864, 352] width 45 height 12
click at [931, 315] on button at bounding box center [927, 311] width 15 height 19
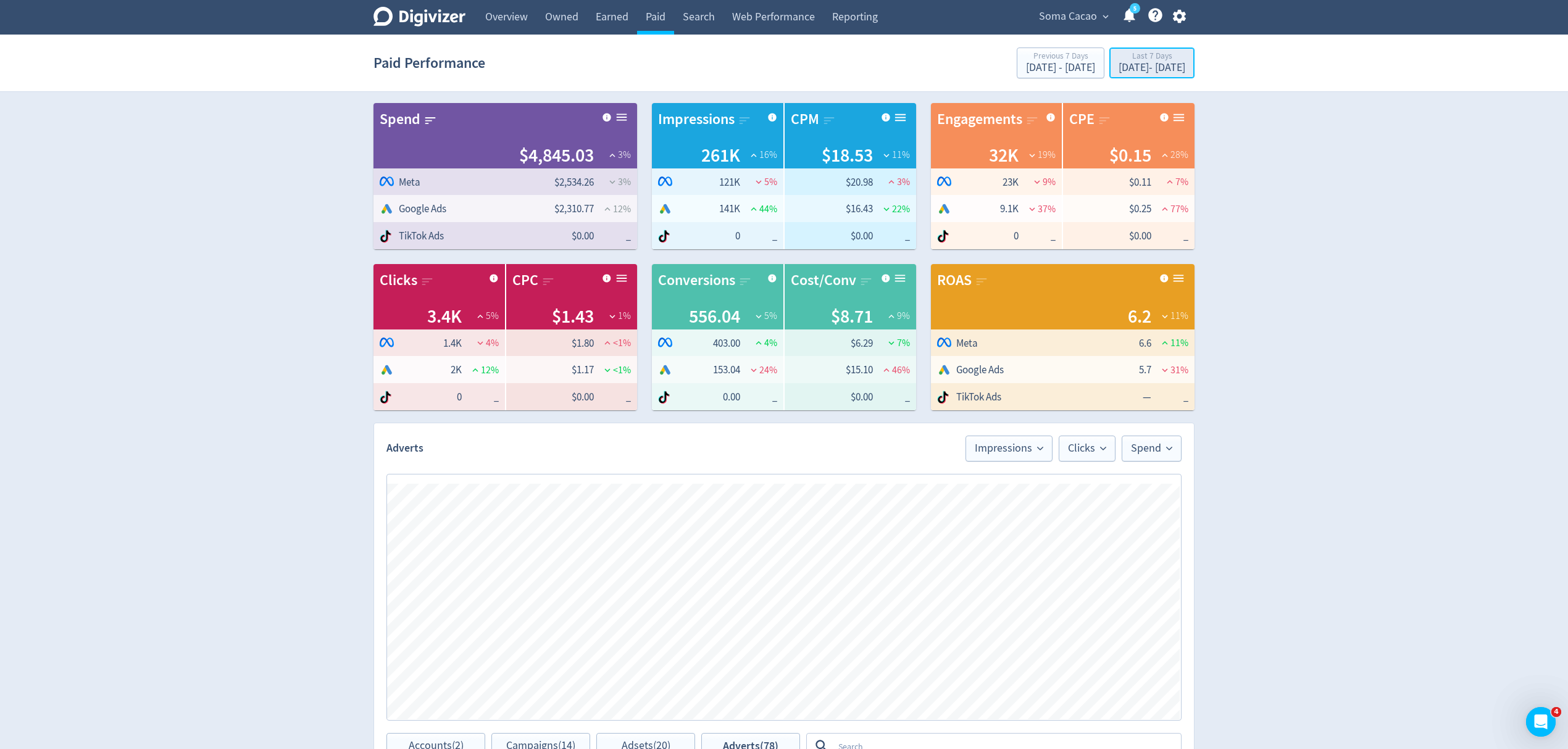
click at [1133, 72] on div "[DATE] - [DATE]" at bounding box center [1152, 67] width 67 height 11
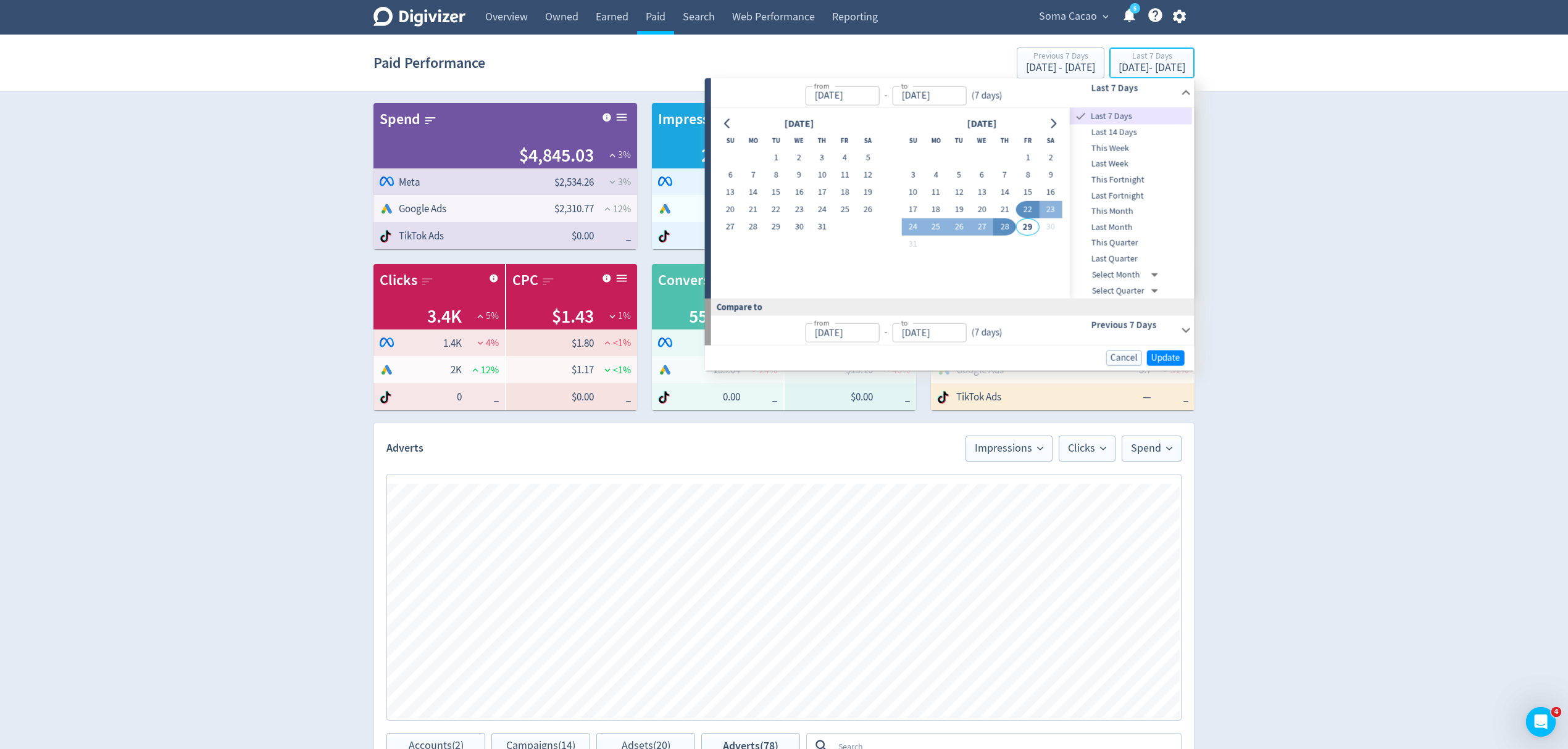
type input "[DATE]"
click at [1028, 151] on button "1" at bounding box center [1028, 158] width 23 height 18
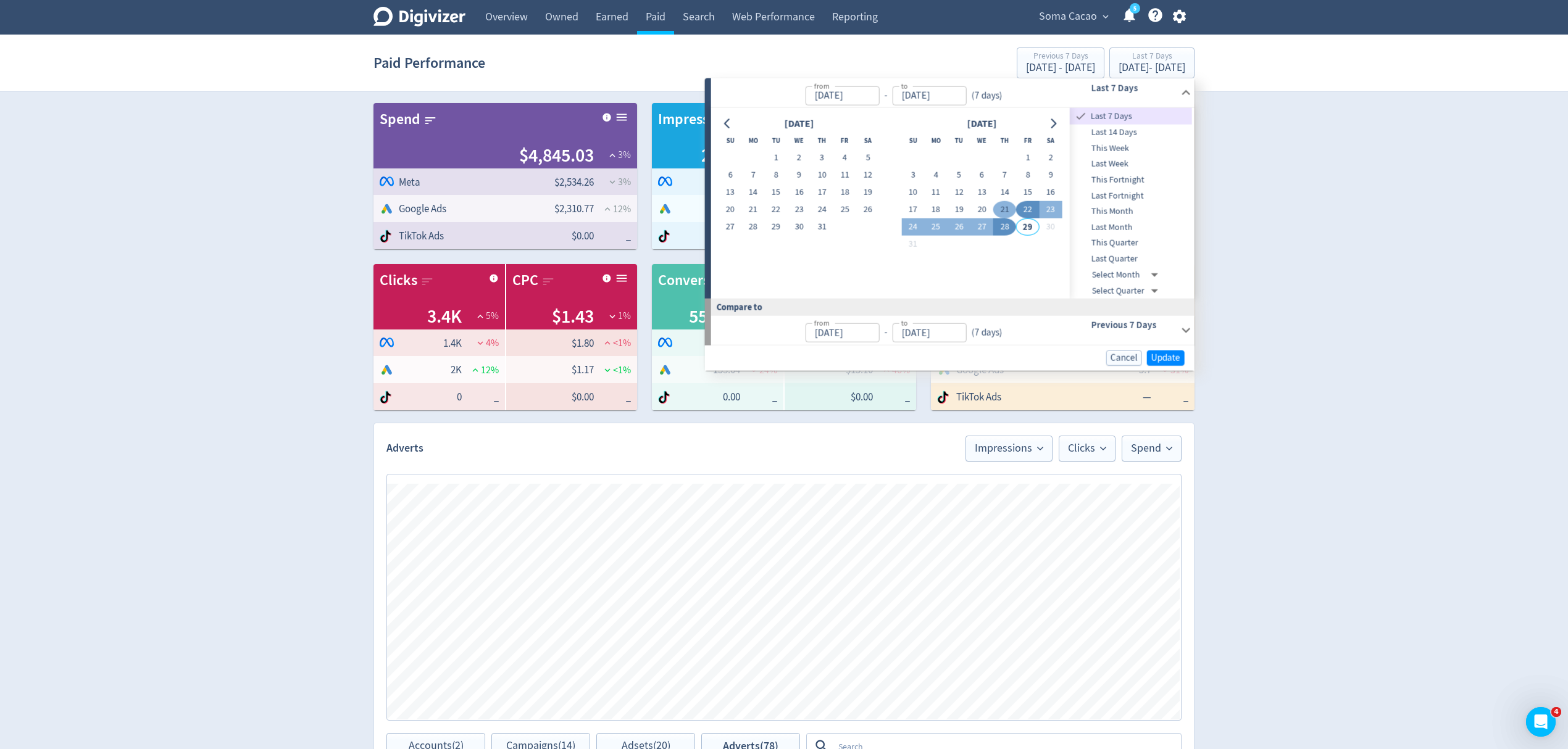
type input "[DATE]"
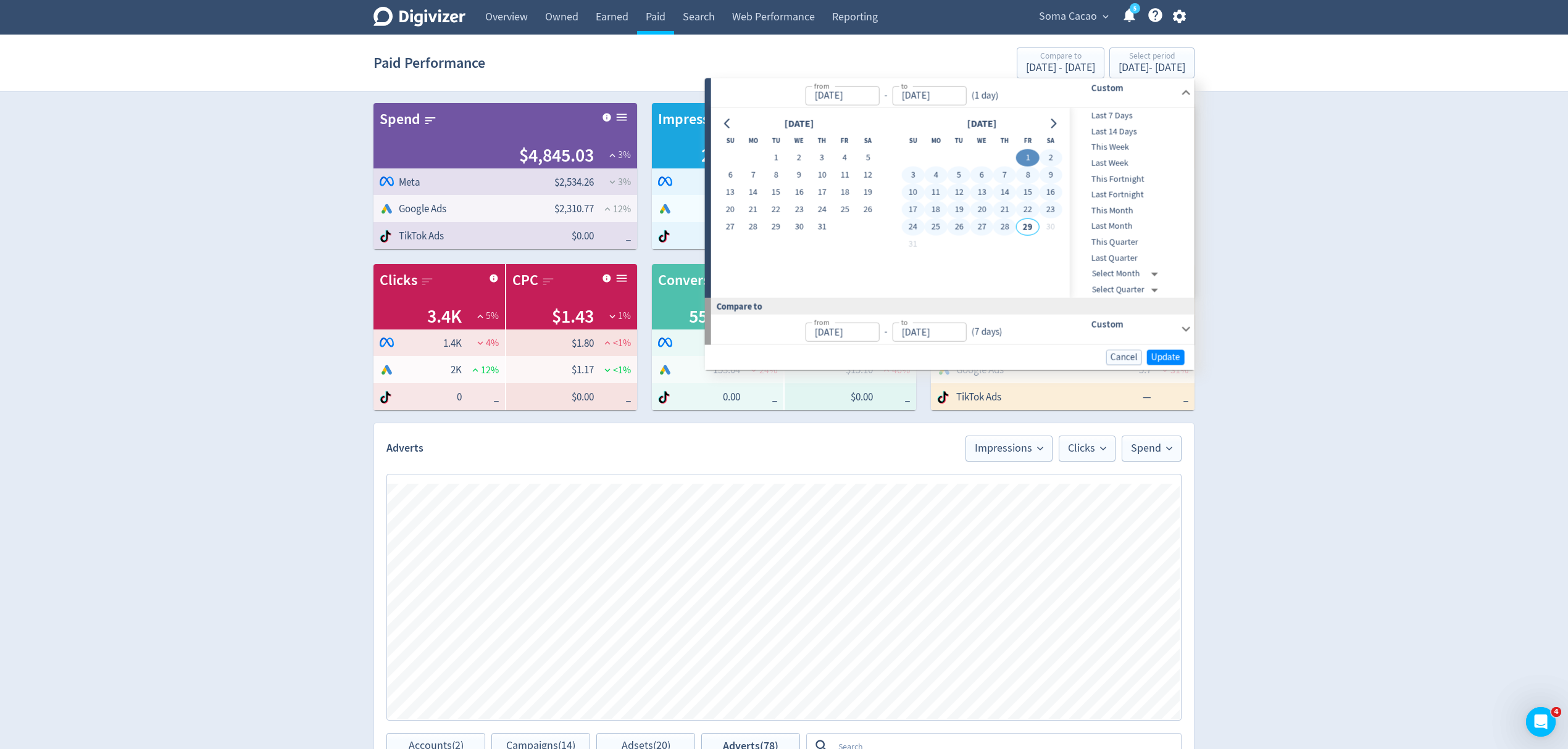
click at [1003, 227] on button "28" at bounding box center [1004, 227] width 23 height 18
type input "[DATE]"
click at [1164, 358] on span "Update" at bounding box center [1166, 357] width 29 height 9
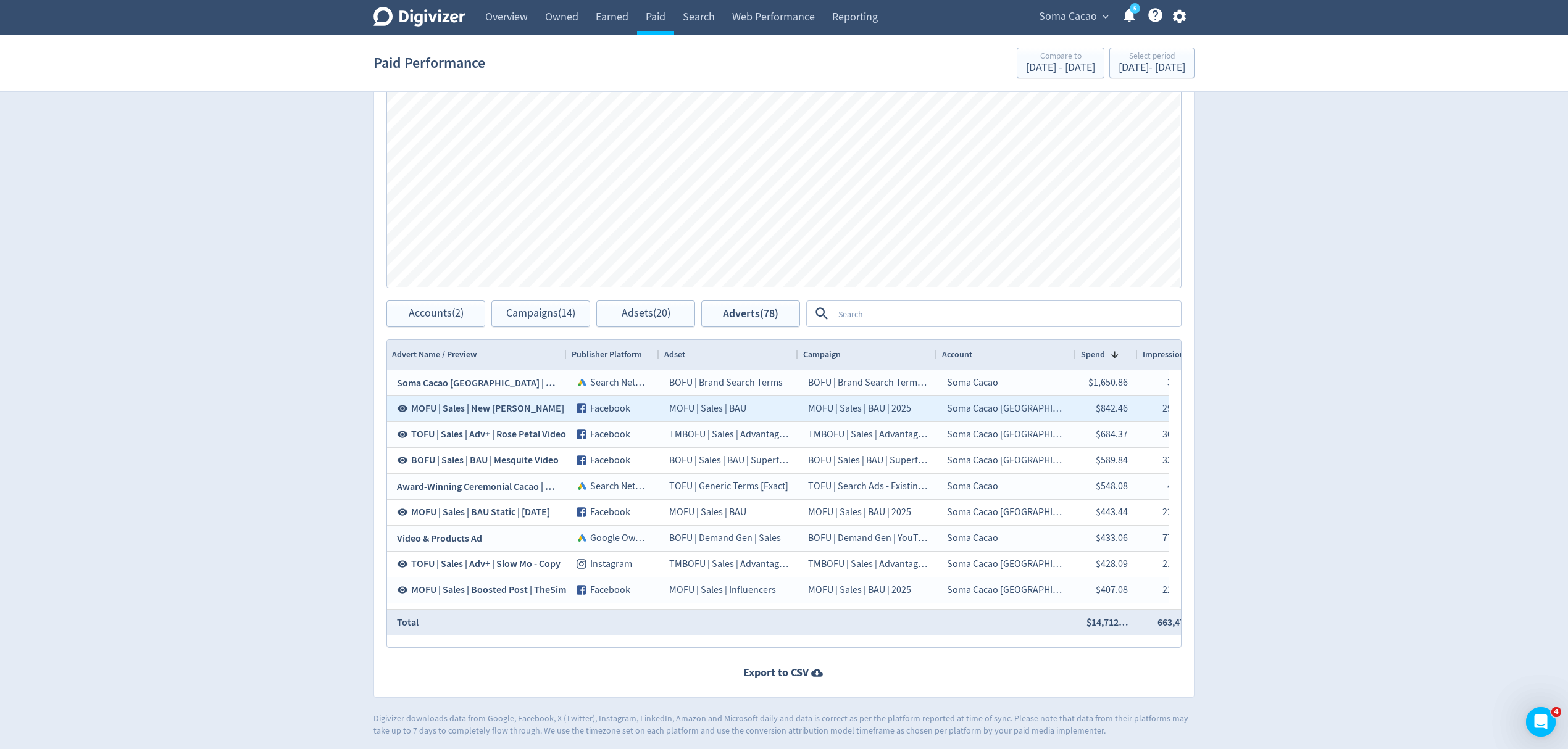
scroll to position [436, 0]
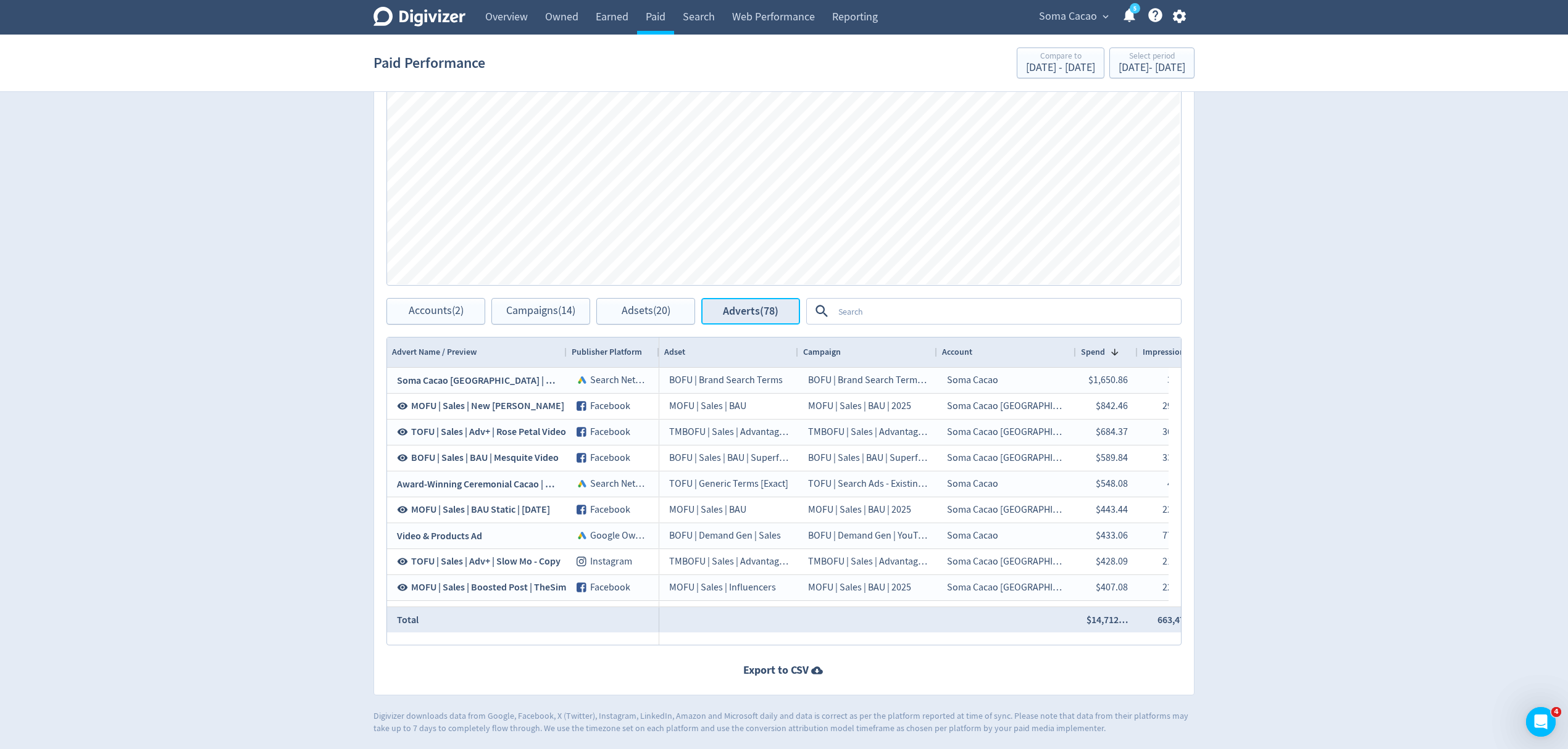
click at [730, 309] on span "Adverts (78)" at bounding box center [751, 311] width 56 height 12
click at [658, 311] on span "Adsets (20)" at bounding box center [645, 311] width 49 height 12
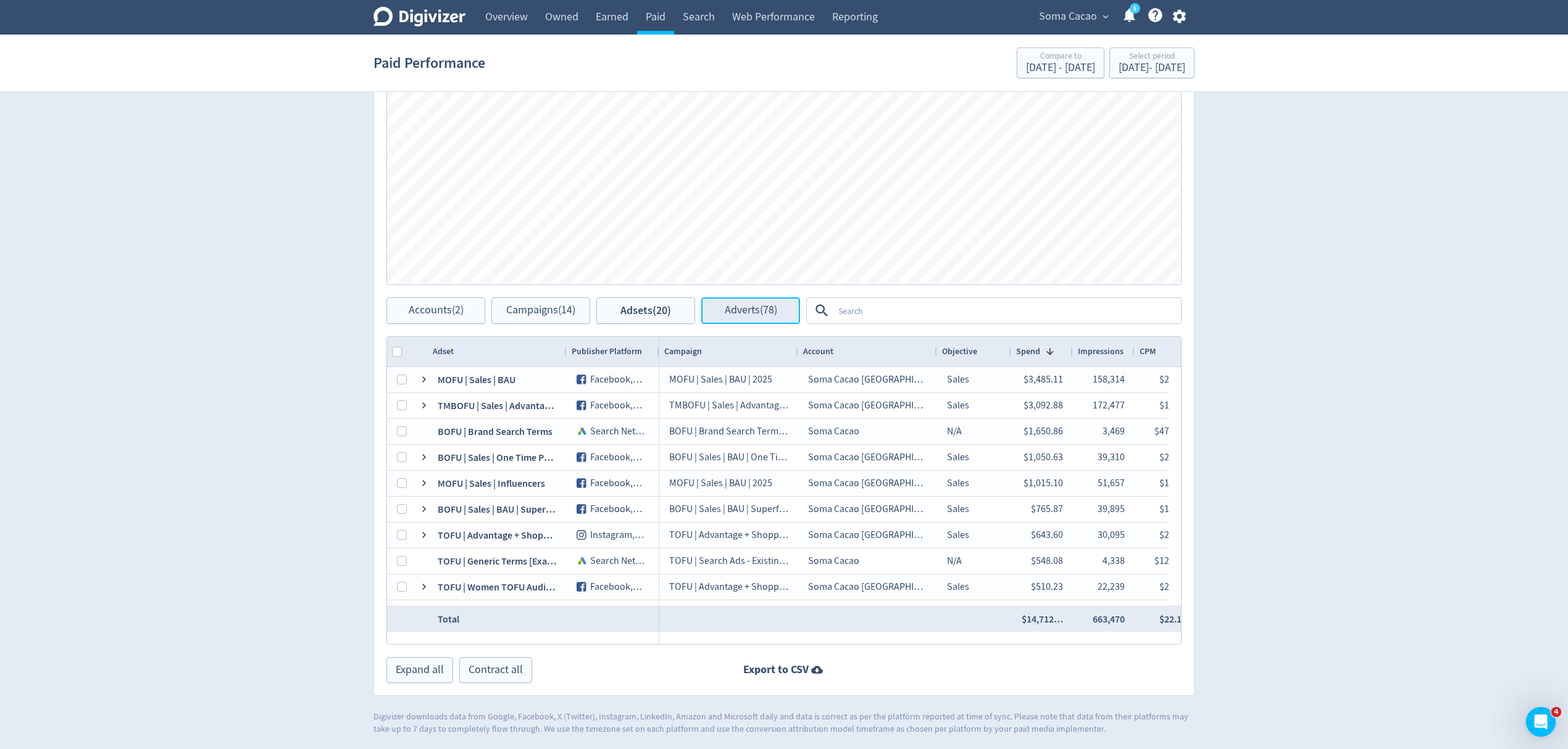
click at [754, 309] on span "Adverts (78)" at bounding box center [751, 311] width 53 height 12
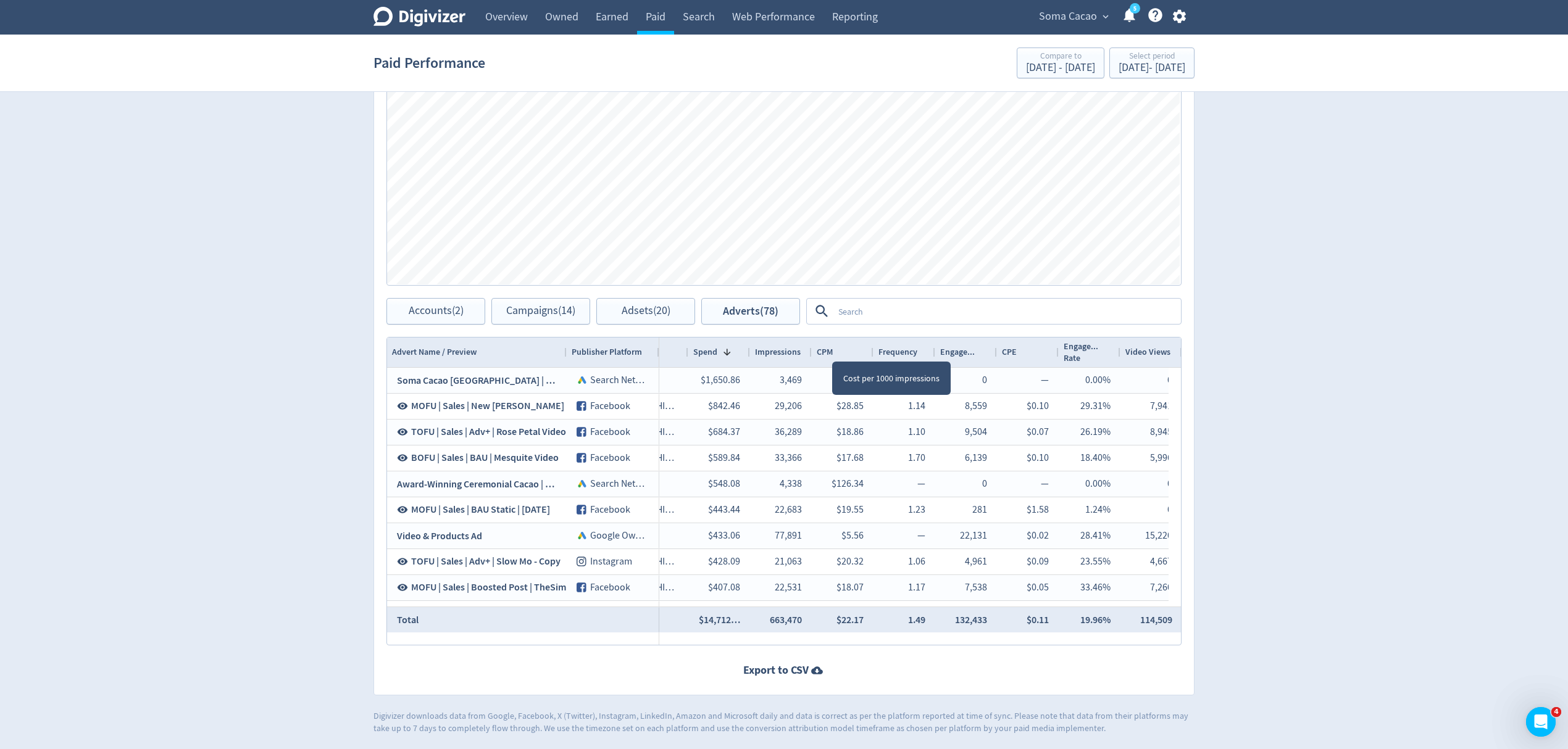
click at [833, 351] on span "CPM" at bounding box center [825, 352] width 16 height 12
click at [861, 303] on textarea at bounding box center [1007, 311] width 346 height 23
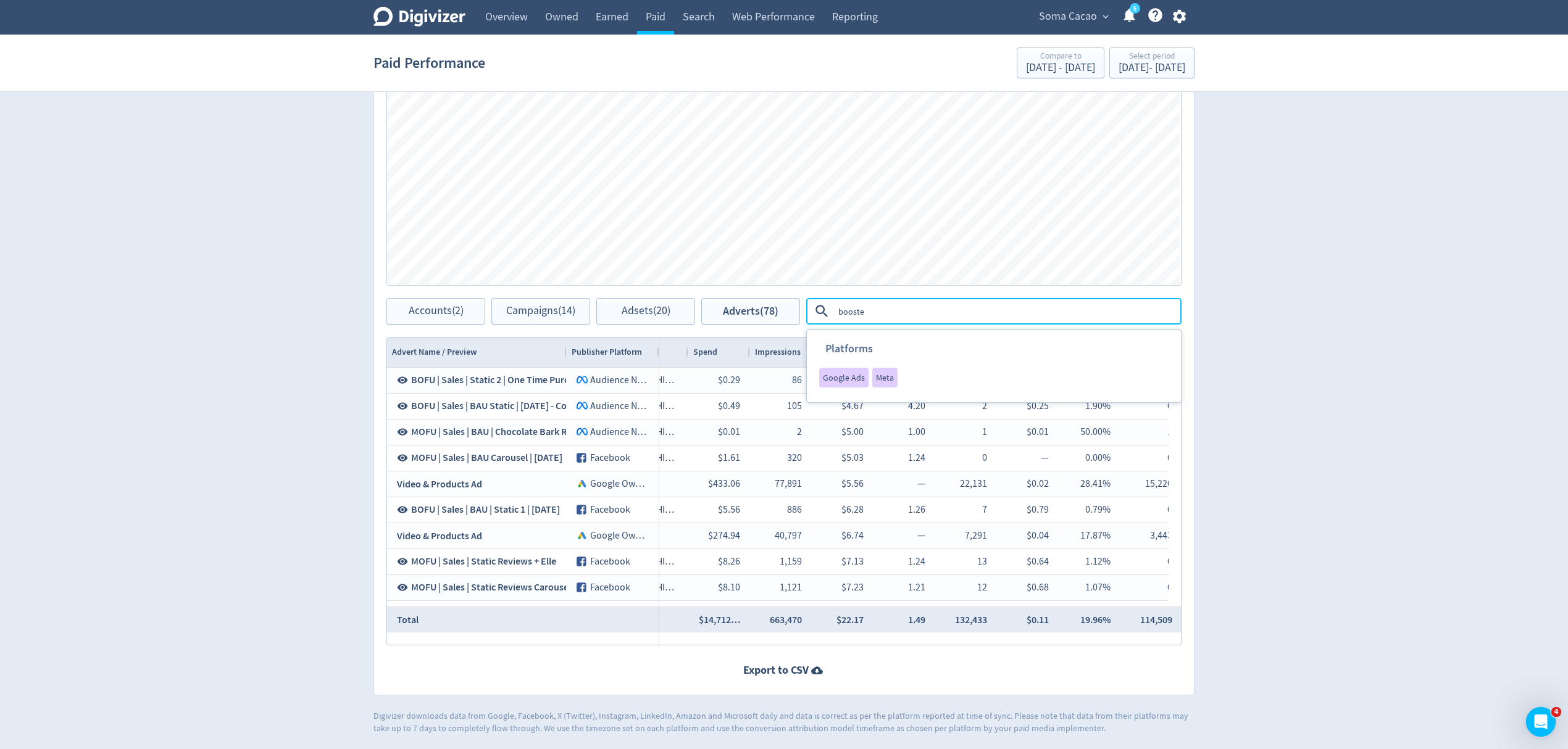
type textarea "boosted"
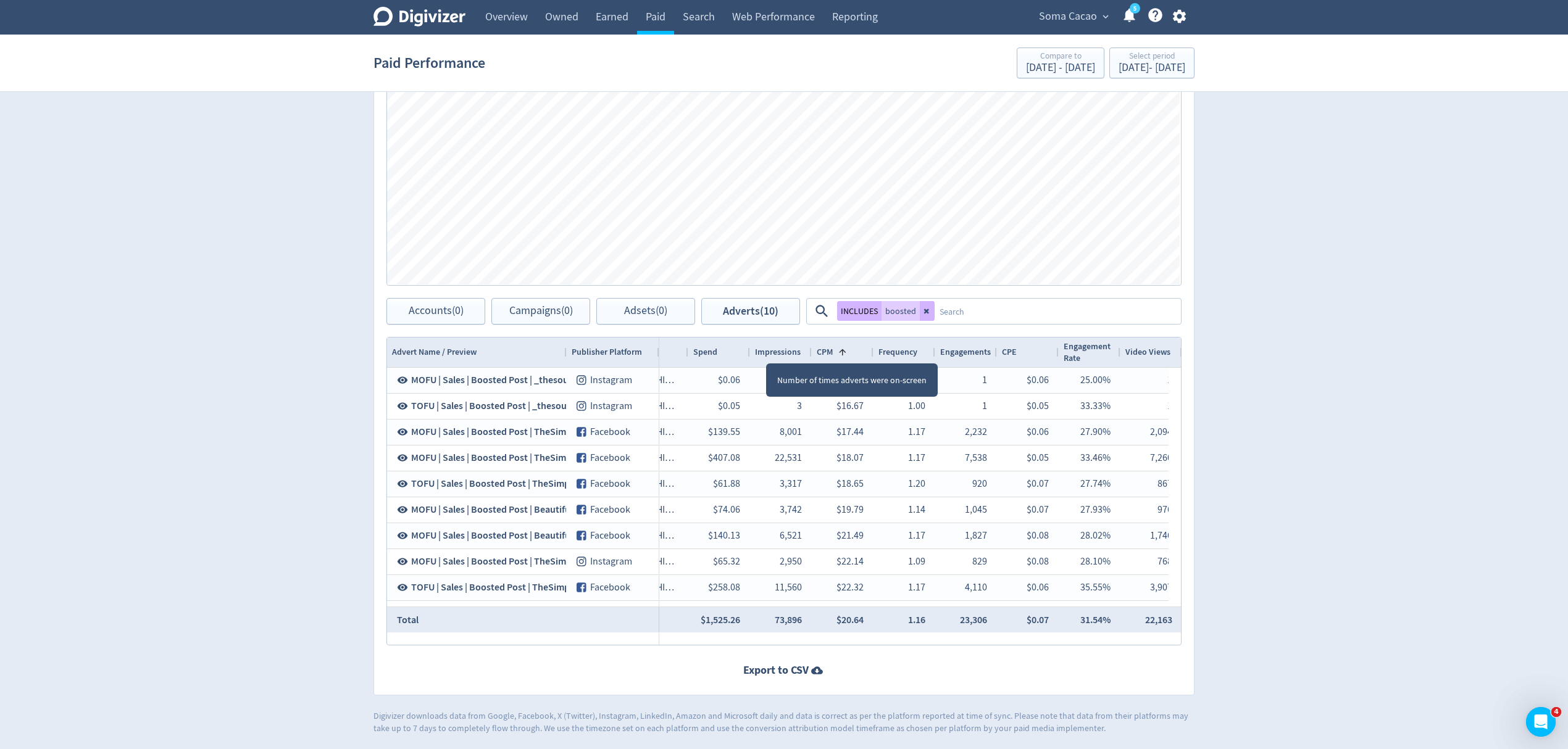
click at [767, 353] on span "Impressions" at bounding box center [778, 352] width 45 height 12
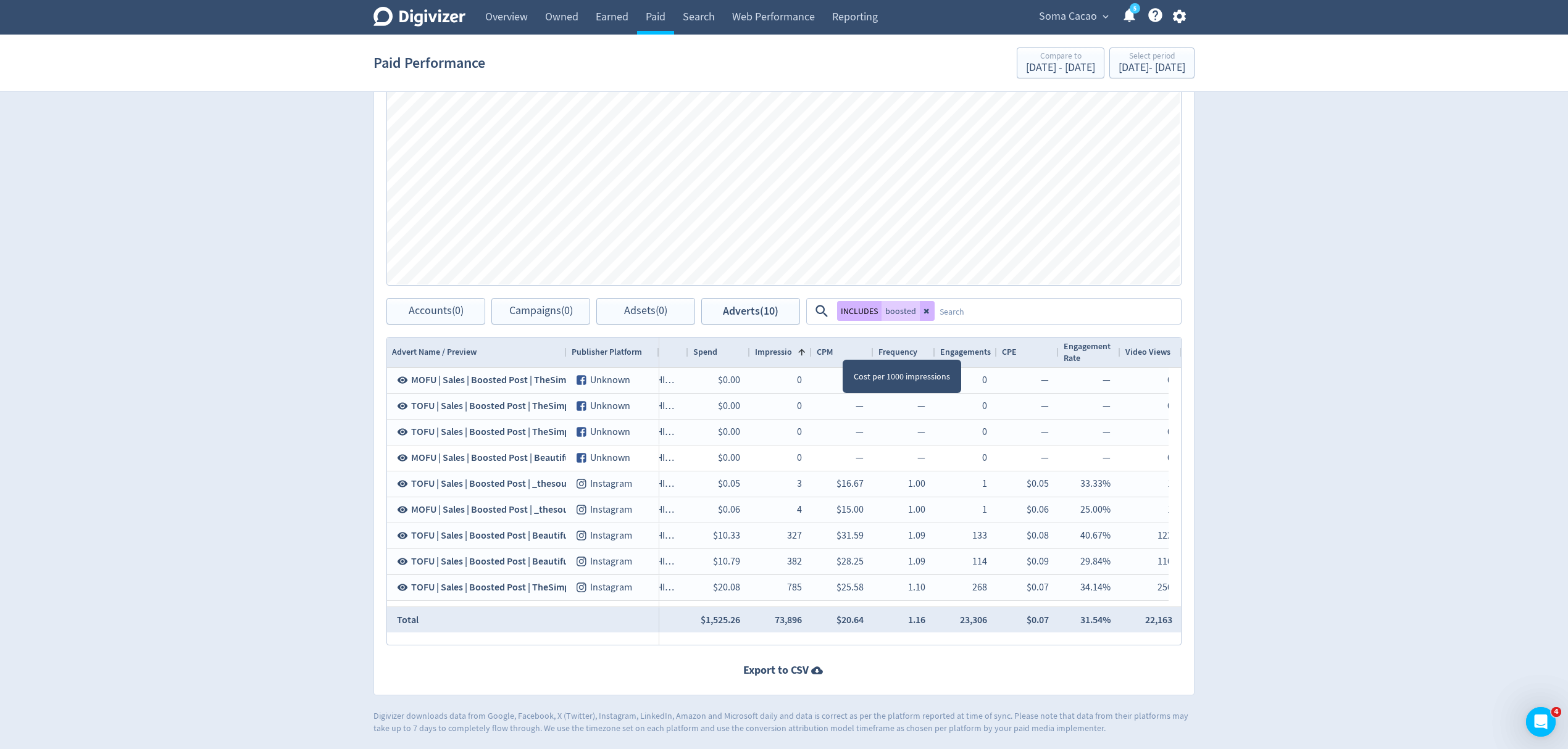
click at [843, 353] on div "CPM" at bounding box center [843, 352] width 52 height 23
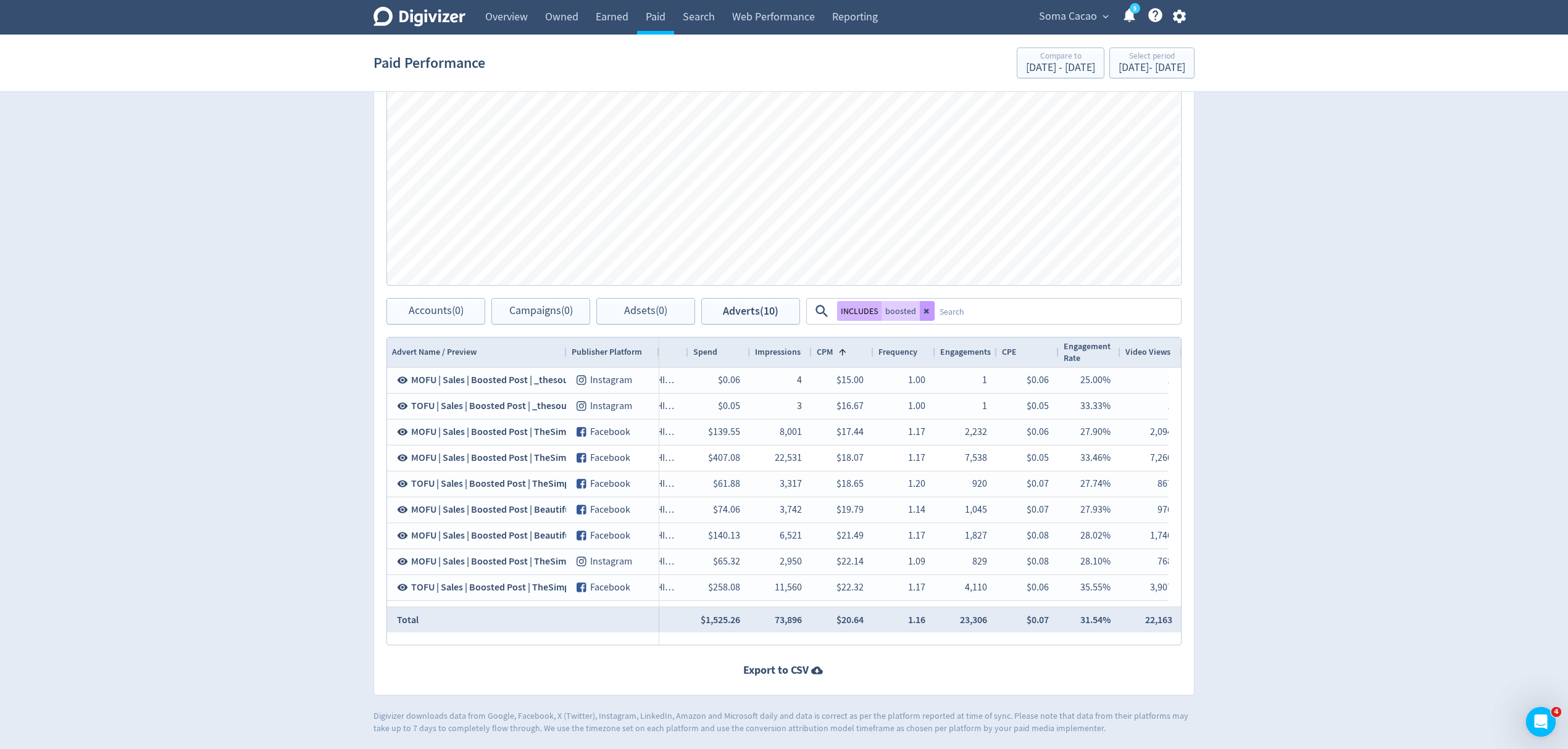
click at [925, 313] on icon at bounding box center [927, 311] width 7 height 7
click at [860, 309] on textarea at bounding box center [1007, 311] width 346 height 23
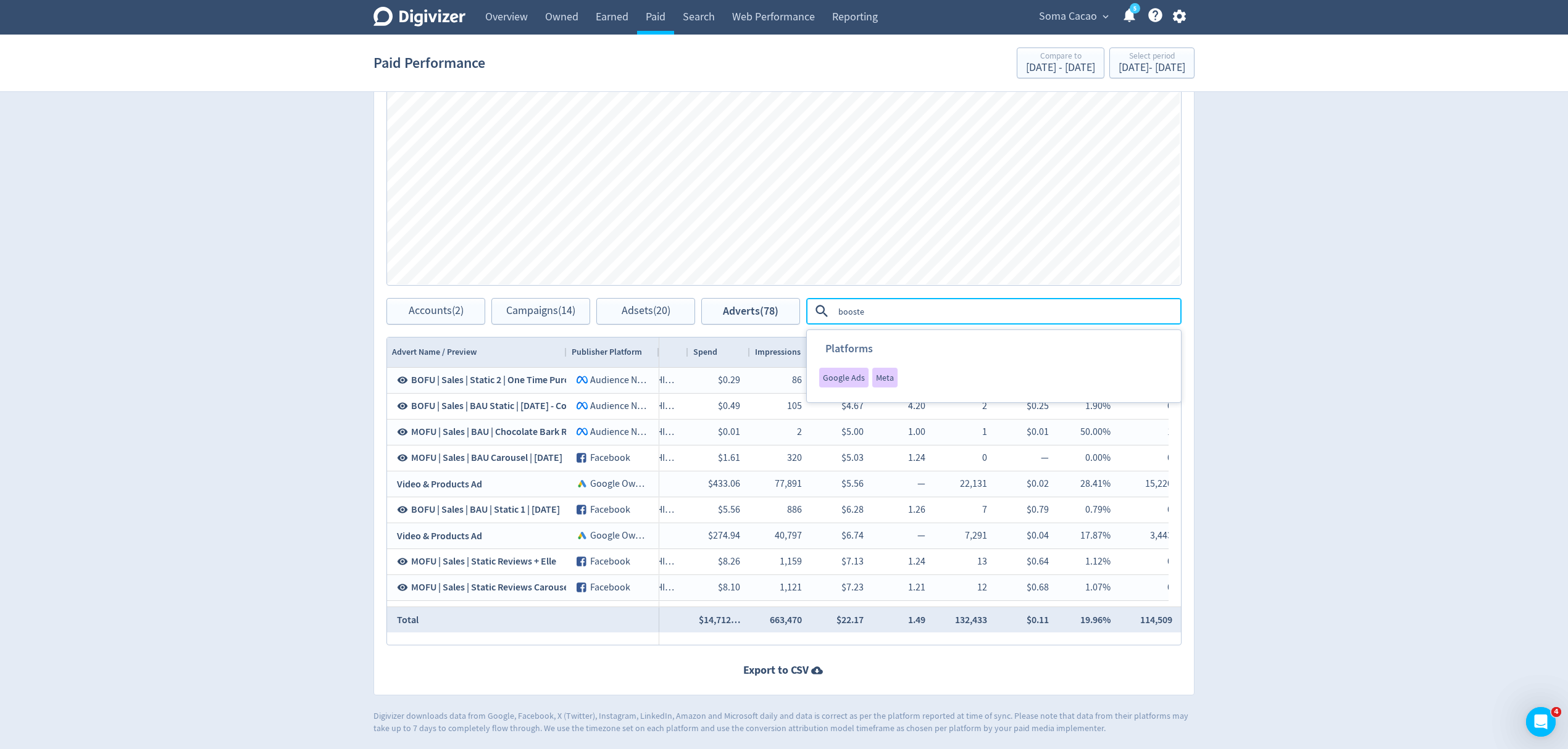
type textarea "boosted"
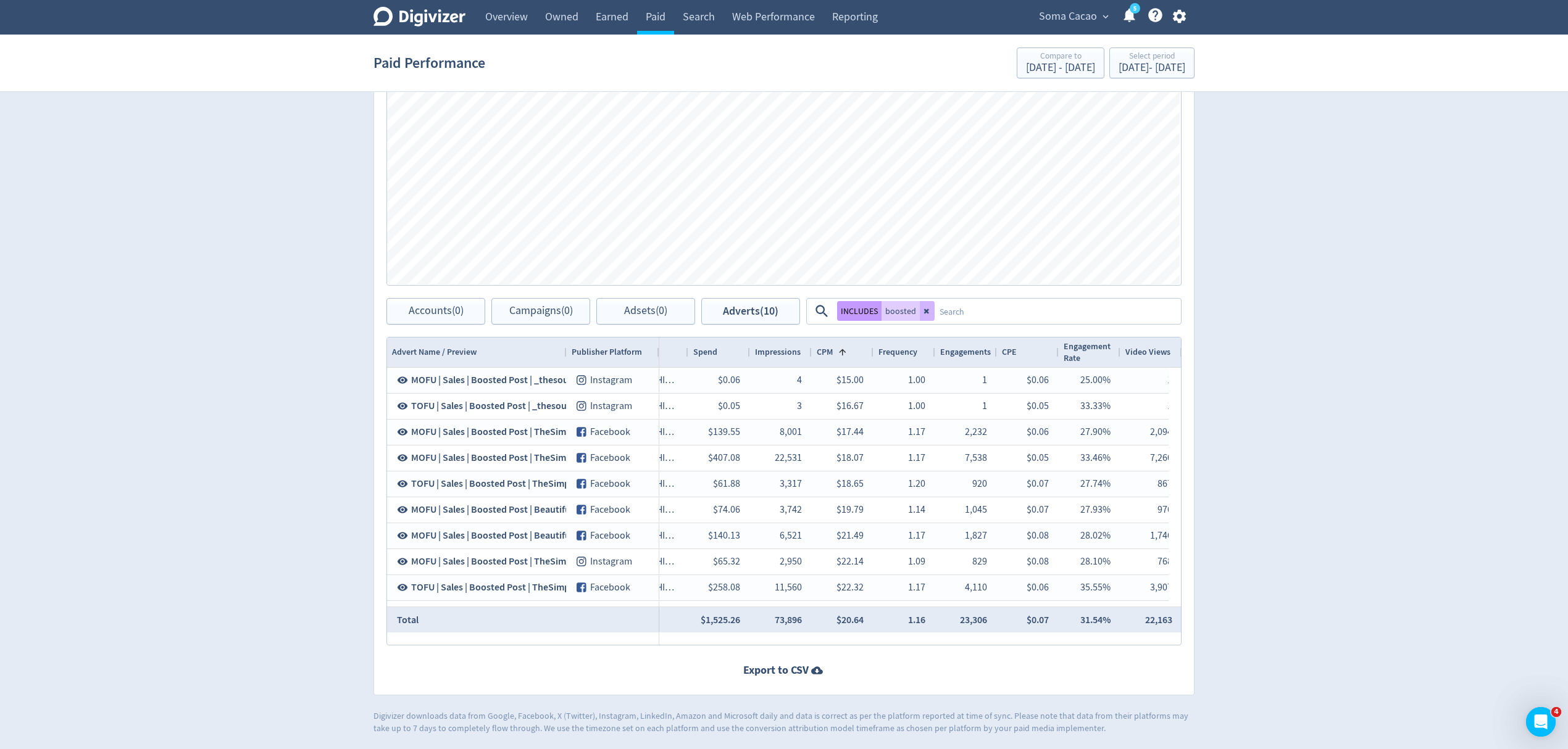
click at [864, 309] on button "INCLUDES" at bounding box center [860, 311] width 45 height 19
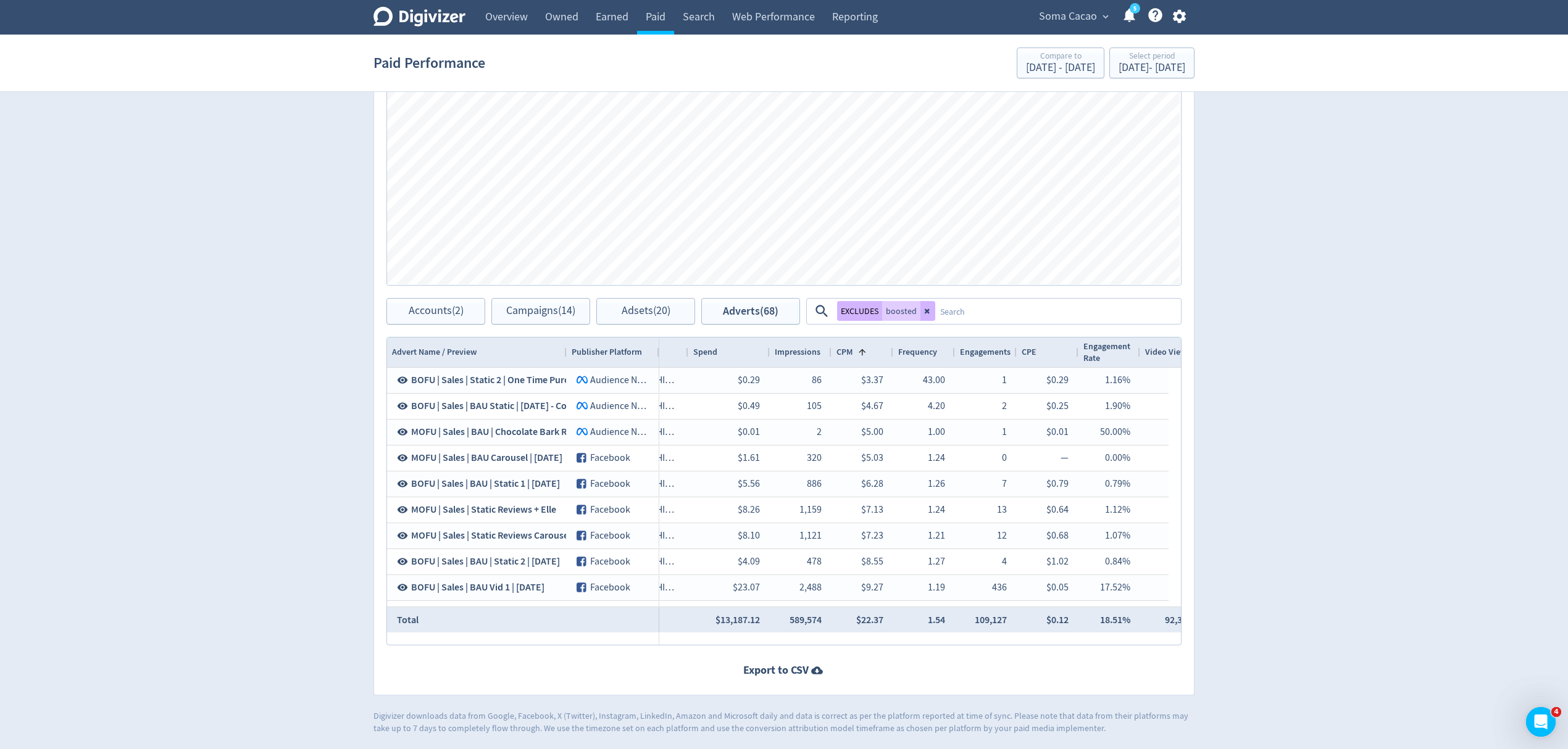
drag, startPoint x: 747, startPoint y: 352, endPoint x: 767, endPoint y: 346, distance: 20.9
click at [767, 346] on div at bounding box center [769, 353] width 5 height 30
click at [865, 312] on button "EXCLUDES" at bounding box center [860, 311] width 45 height 19
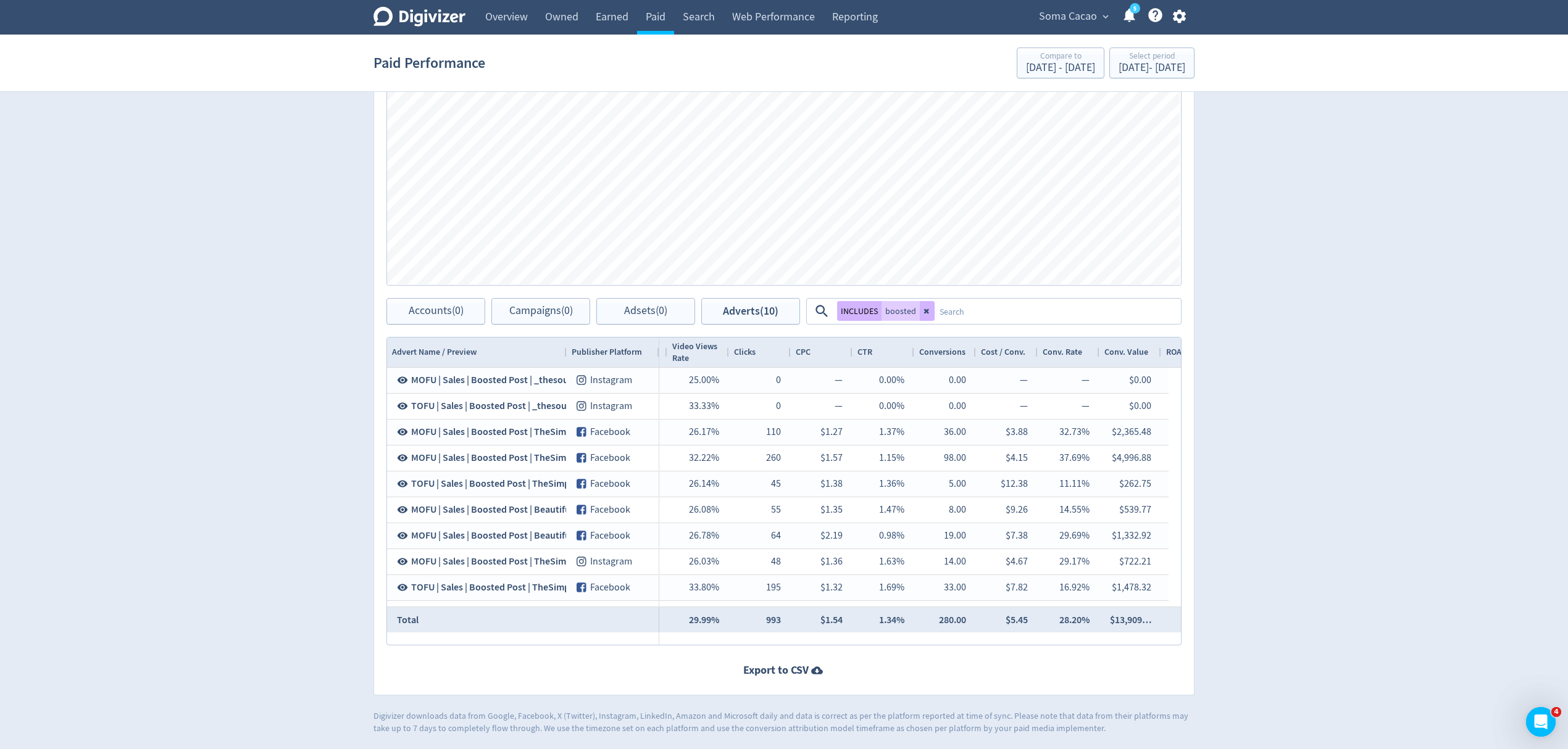
scroll to position [0, 998]
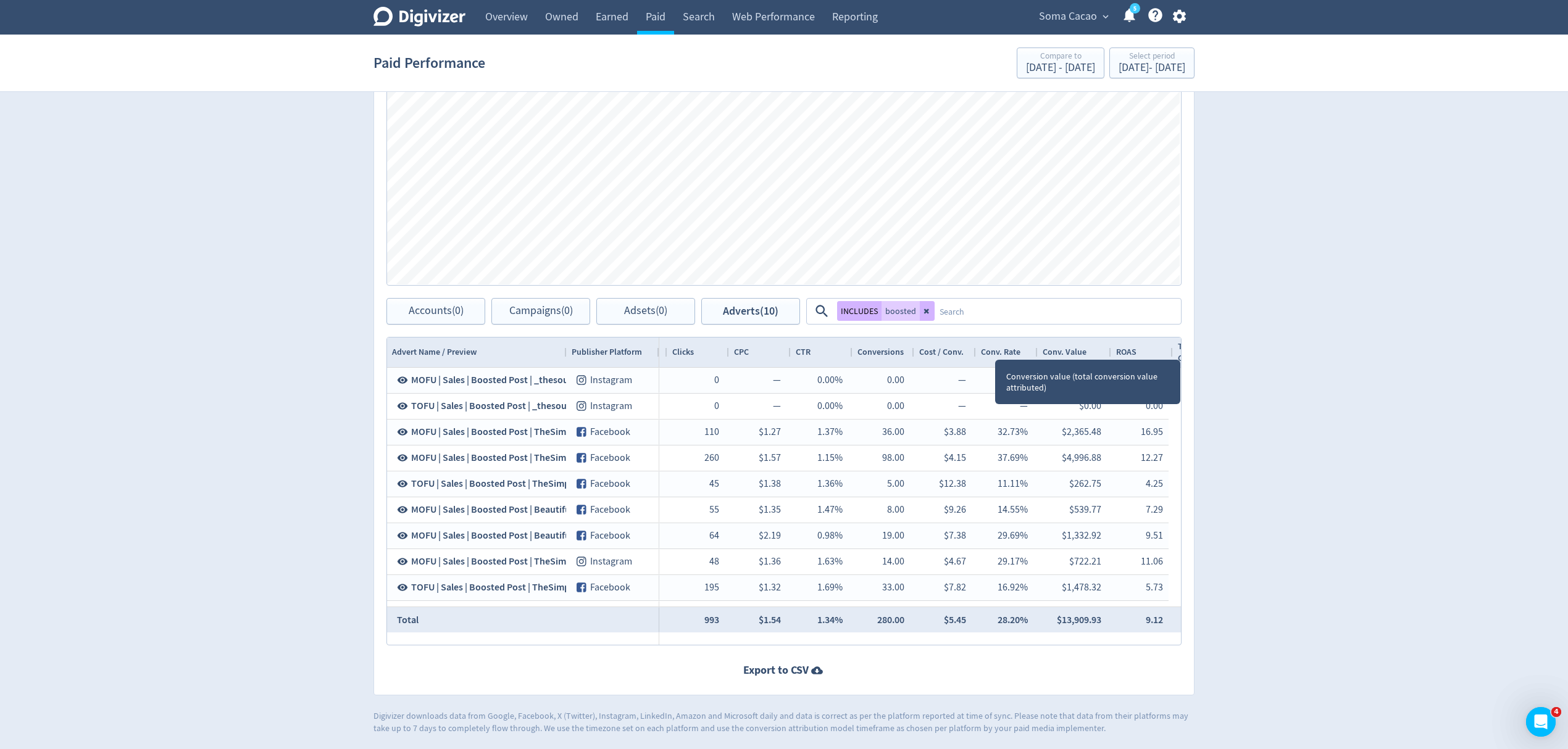
drag, startPoint x: 1097, startPoint y: 351, endPoint x: 1109, endPoint y: 349, distance: 12.2
click at [1109, 349] on div at bounding box center [1111, 353] width 5 height 30
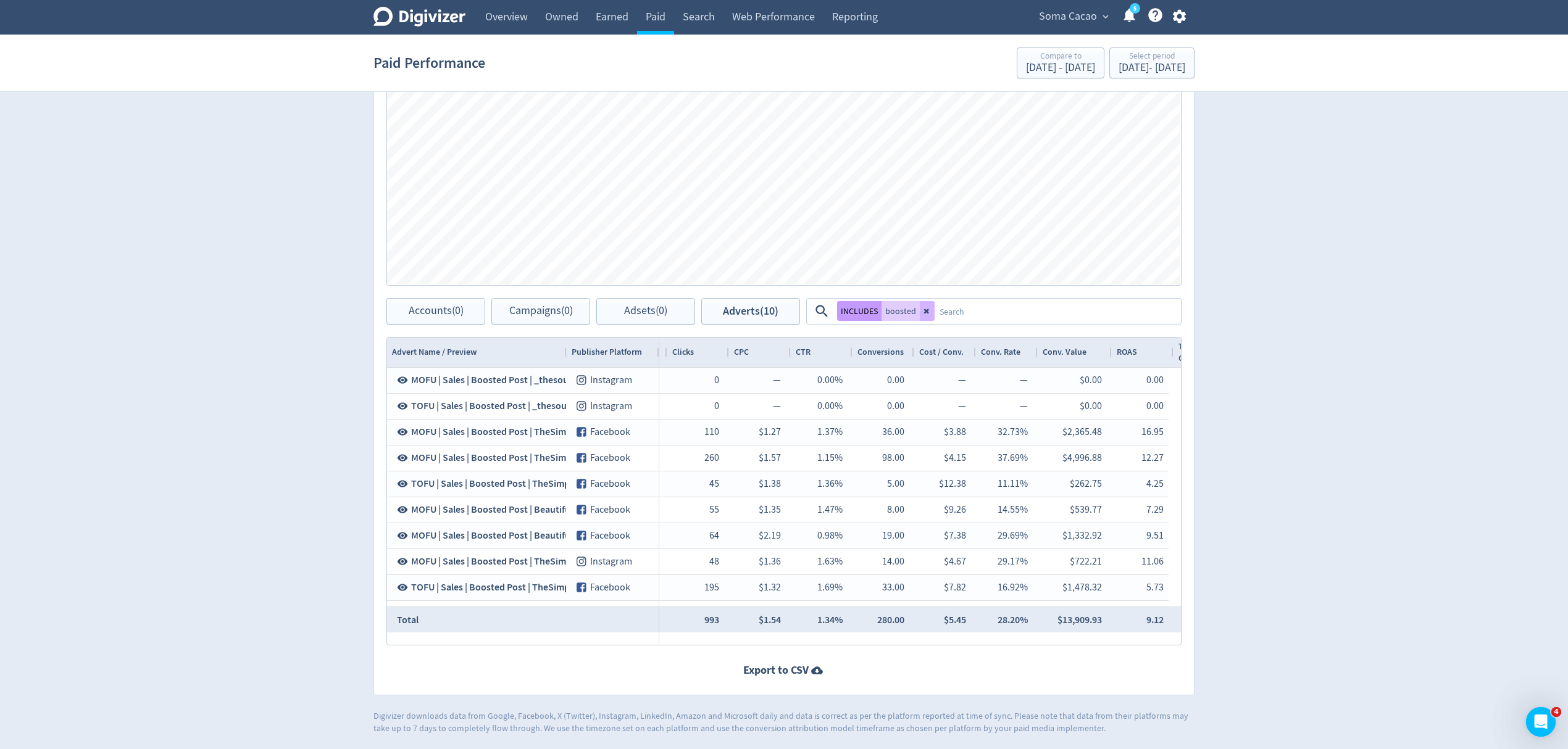
click at [864, 312] on button "INCLUDES" at bounding box center [860, 311] width 45 height 19
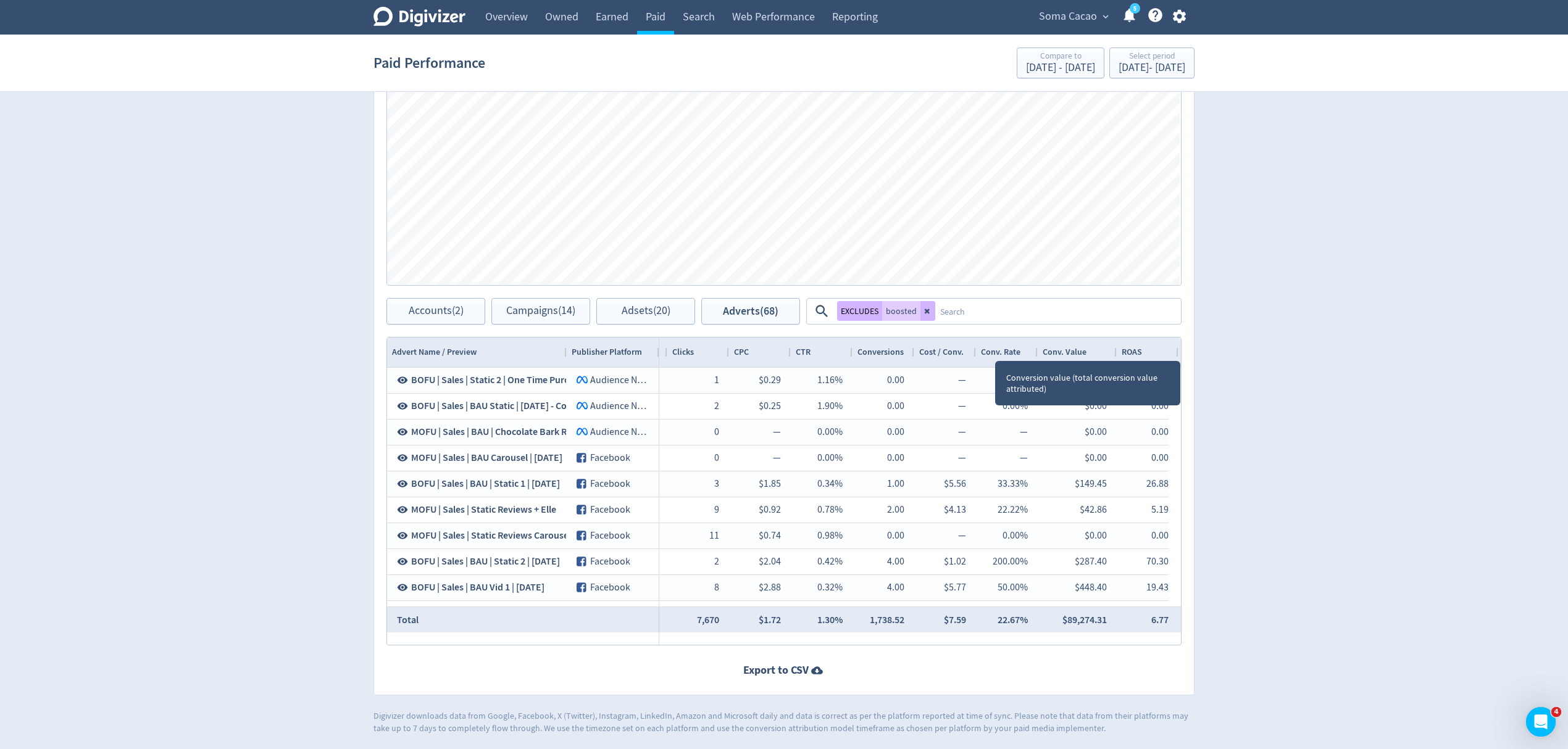
drag, startPoint x: 1096, startPoint y: 351, endPoint x: 1114, endPoint y: 349, distance: 18.1
click at [1114, 349] on div at bounding box center [1116, 353] width 5 height 30
click at [927, 315] on button at bounding box center [928, 311] width 15 height 19
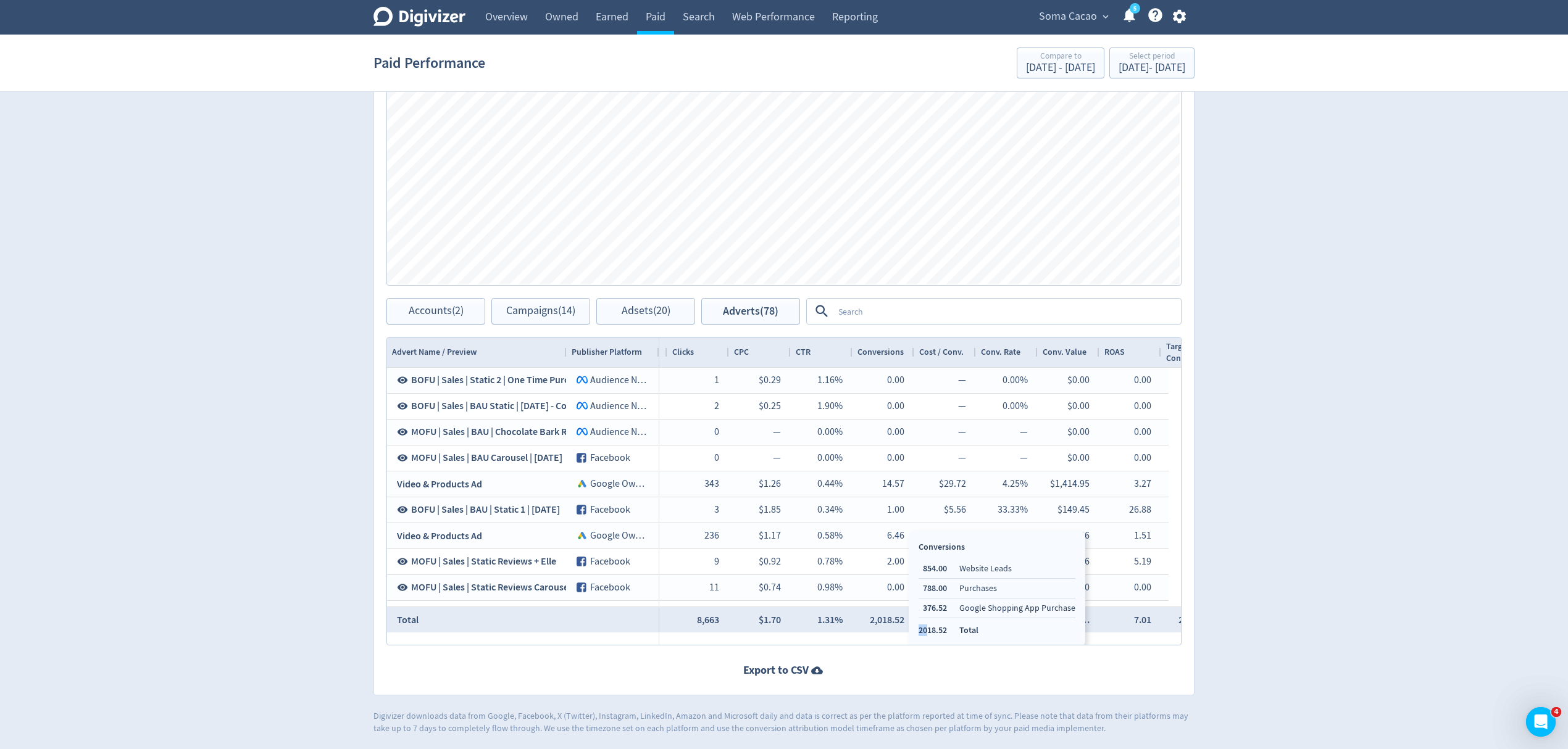
drag, startPoint x: 910, startPoint y: 631, endPoint x: 929, endPoint y: 635, distance: 19.4
click at [929, 635] on div "Conversions 854.00 Website Leads 788.00 Purchases 376.52 Google Shopping App Pu…" at bounding box center [997, 588] width 176 height 115
drag, startPoint x: 1094, startPoint y: 350, endPoint x: 1076, endPoint y: 346, distance: 18.4
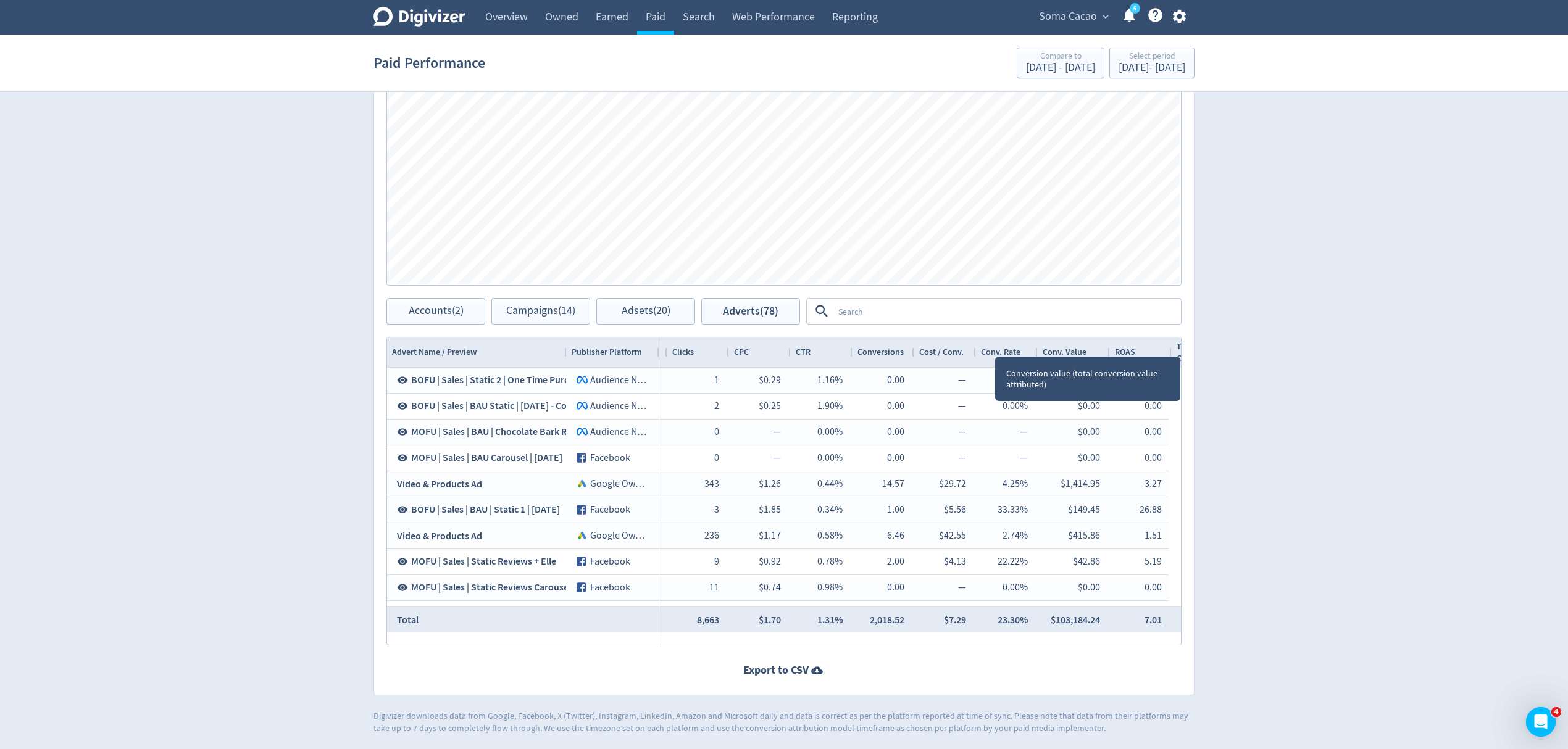
drag, startPoint x: 1097, startPoint y: 346, endPoint x: 1107, endPoint y: 344, distance: 10.2
click at [1107, 344] on div at bounding box center [1110, 353] width 5 height 30
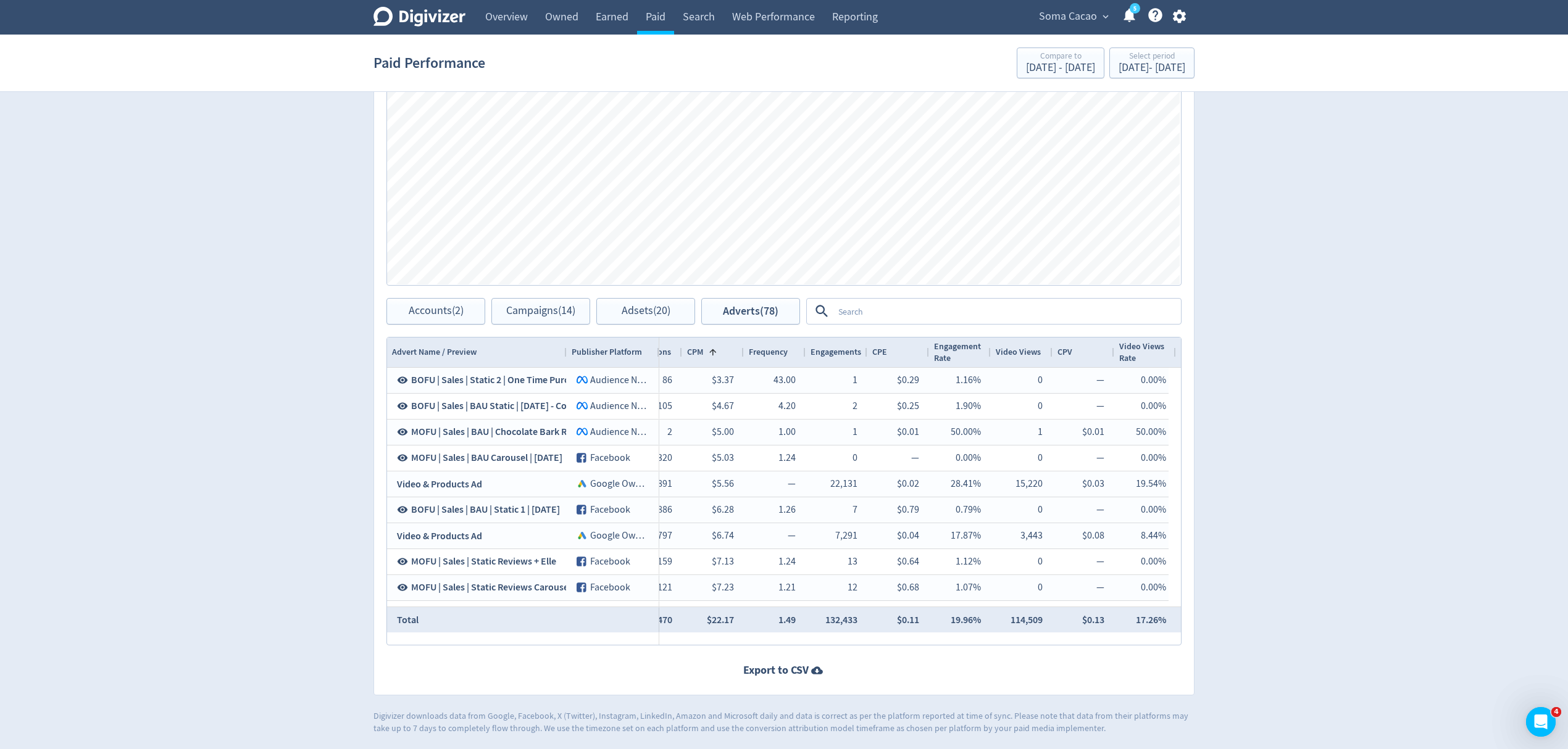
scroll to position [0, 373]
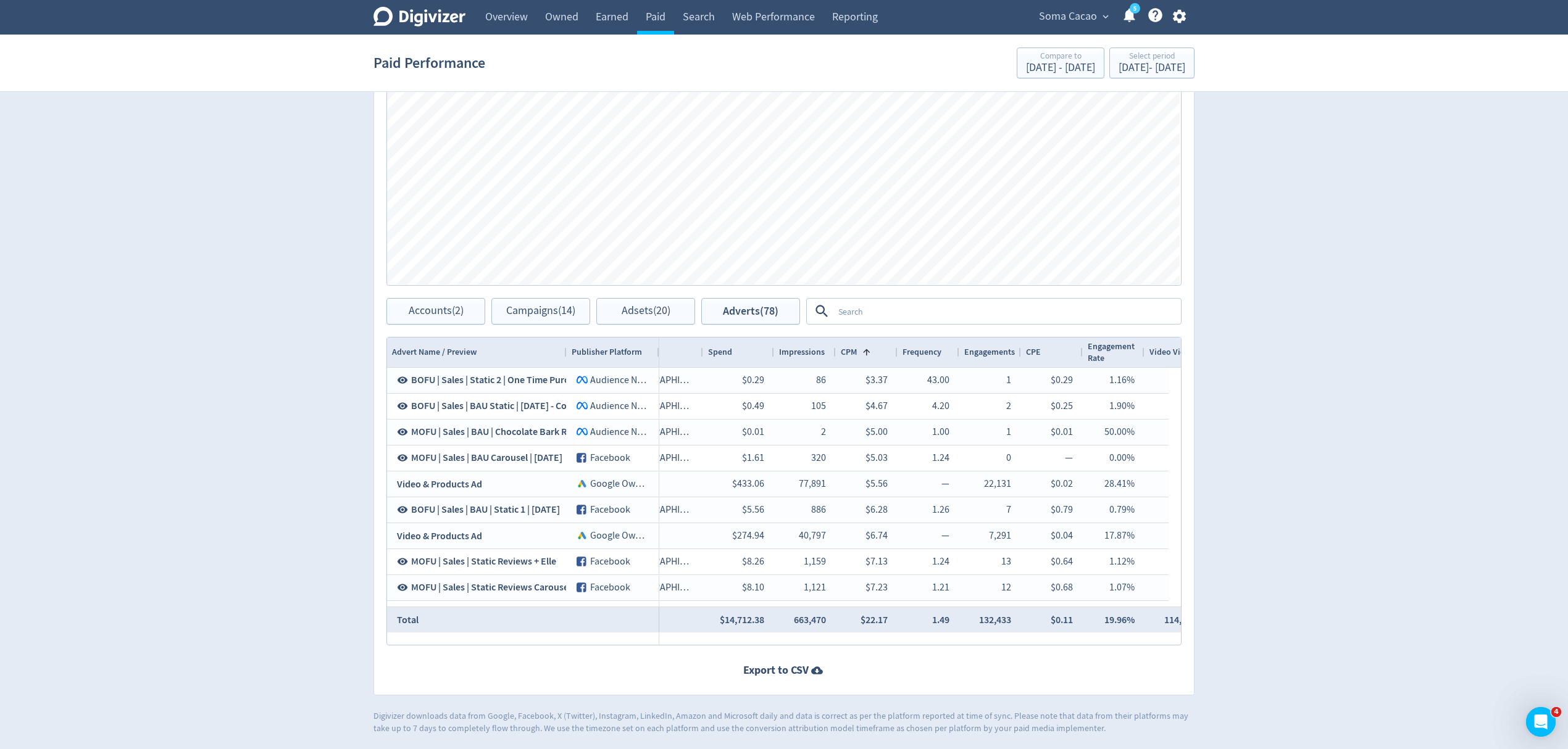
drag, startPoint x: 762, startPoint y: 347, endPoint x: 773, endPoint y: 350, distance: 11.4
click at [773, 350] on div at bounding box center [774, 353] width 5 height 30
